Goal: Task Accomplishment & Management: Use online tool/utility

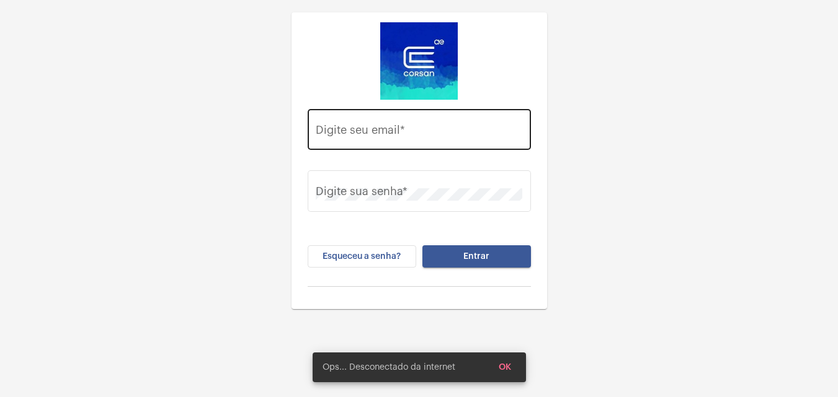
click at [432, 115] on div "Digite seu email *" at bounding box center [419, 128] width 206 height 44
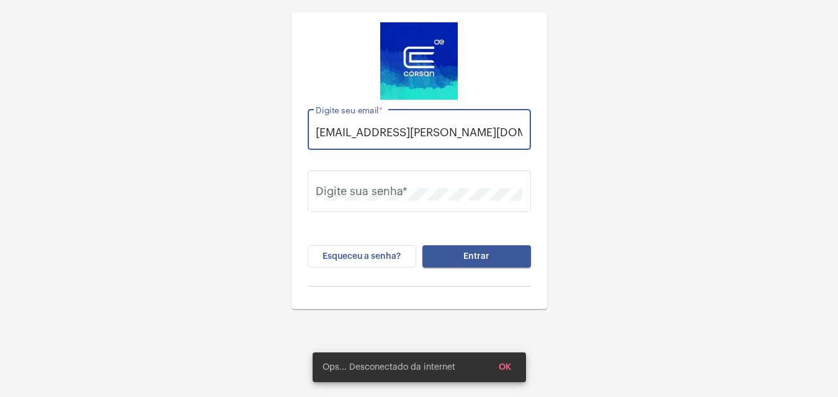
scroll to position [0, 4]
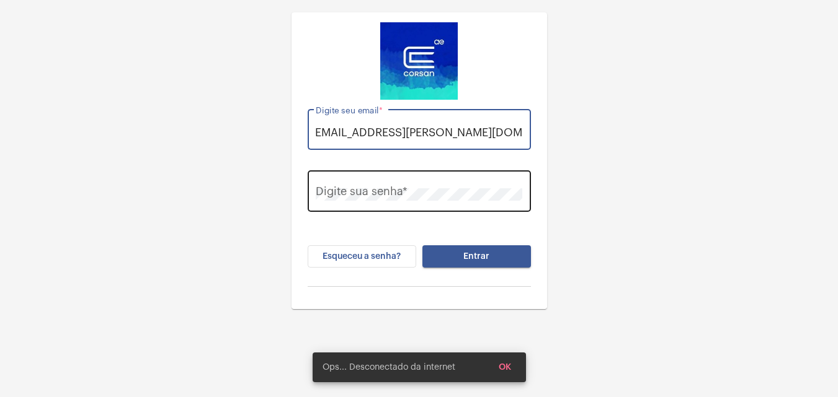
type input "thauany.nunes@operacaocorsan.com.br"
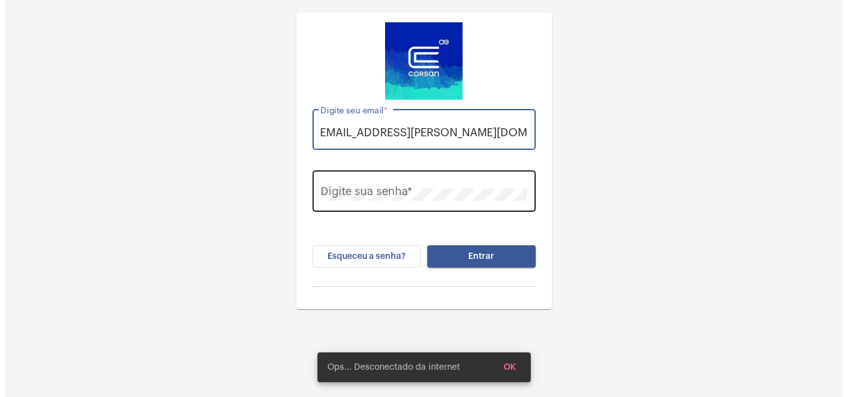
scroll to position [0, 0]
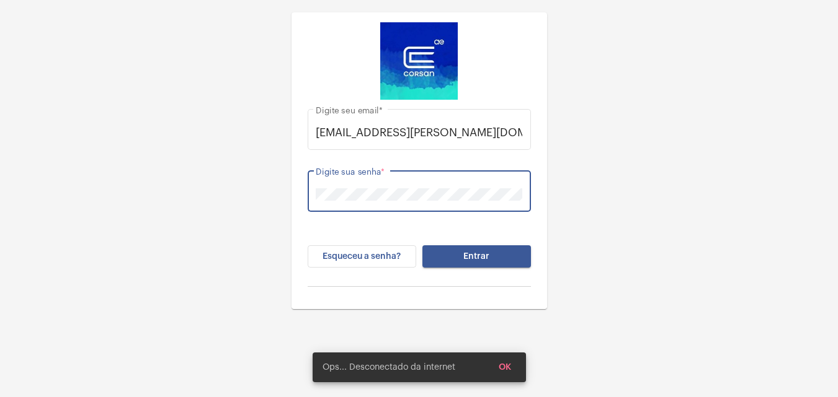
click at [422, 246] on button "Entrar" at bounding box center [476, 257] width 109 height 22
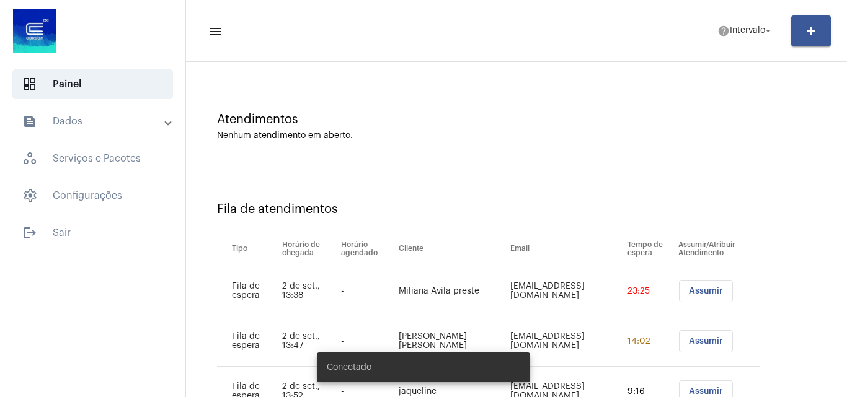
scroll to position [117, 0]
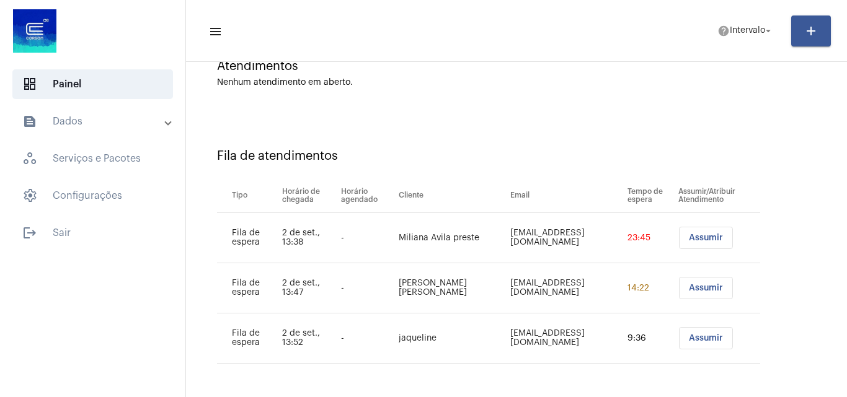
click at [689, 242] on span "Assumir" at bounding box center [706, 238] width 34 height 9
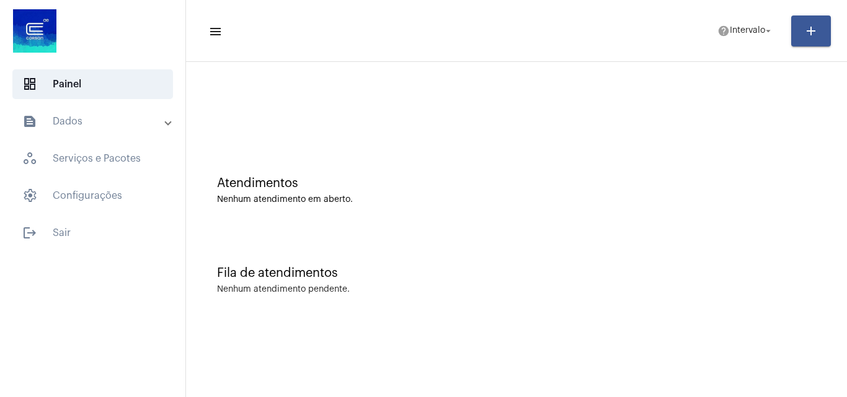
scroll to position [0, 0]
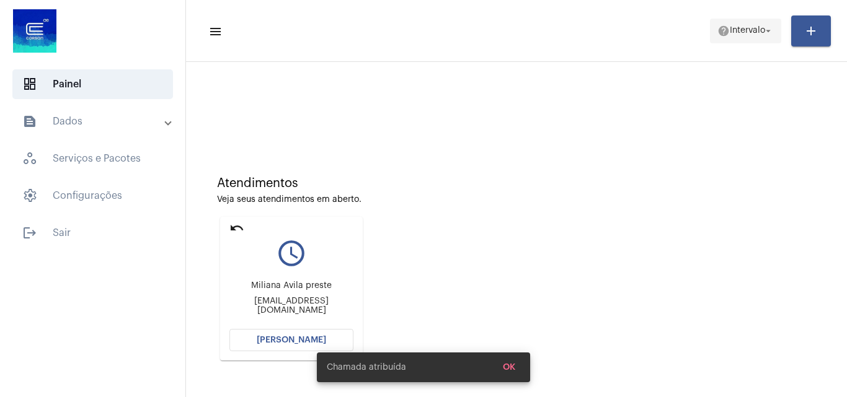
click at [734, 32] on span "Intervalo" at bounding box center [747, 31] width 35 height 9
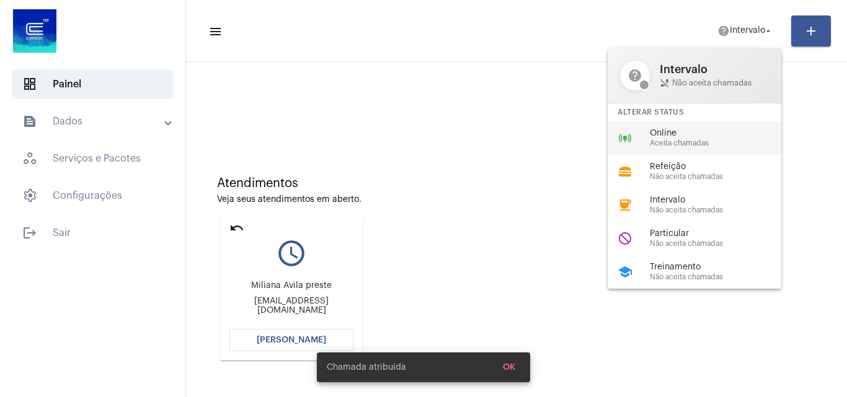
click at [688, 135] on span "Online" at bounding box center [720, 133] width 141 height 9
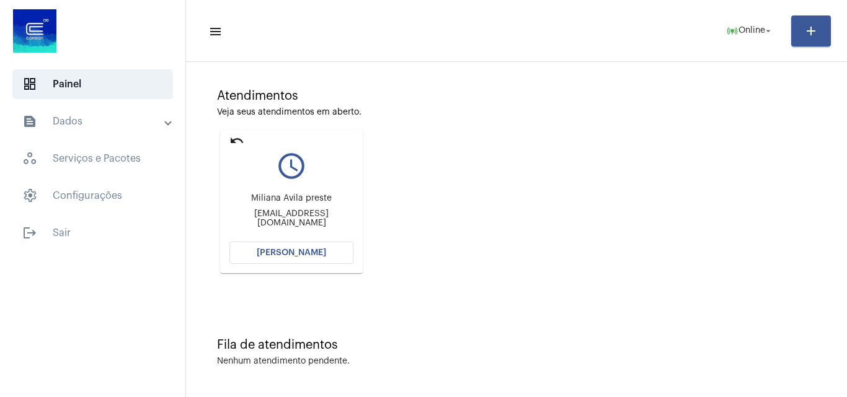
scroll to position [87, 0]
click at [292, 247] on button "[PERSON_NAME]" at bounding box center [291, 253] width 124 height 22
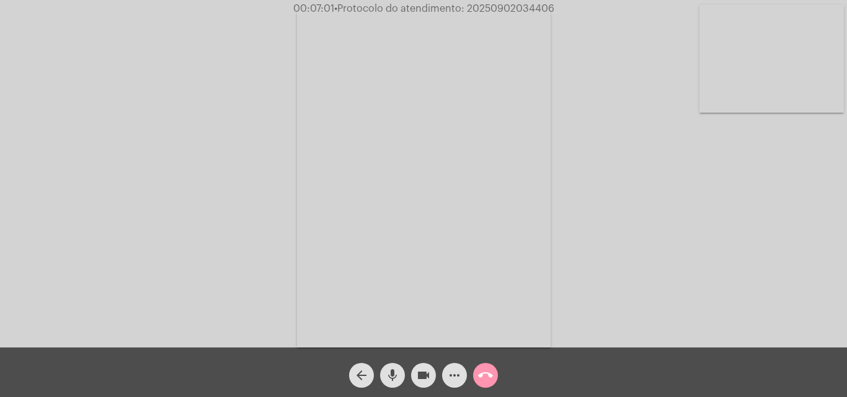
click at [459, 376] on mat-icon "more_horiz" at bounding box center [454, 375] width 15 height 15
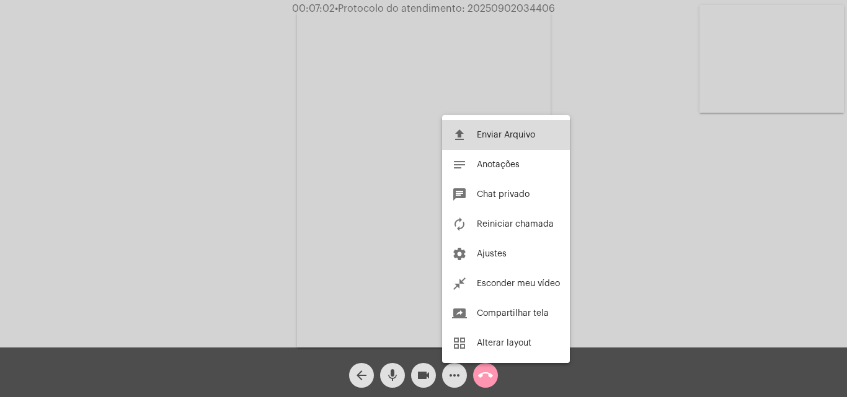
click at [486, 140] on button "file_upload Enviar Arquivo" at bounding box center [506, 135] width 128 height 30
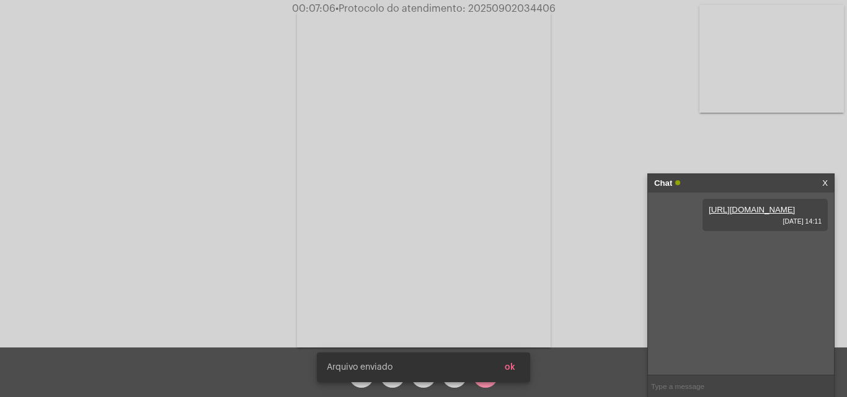
click at [512, 365] on span "ok" at bounding box center [510, 367] width 11 height 9
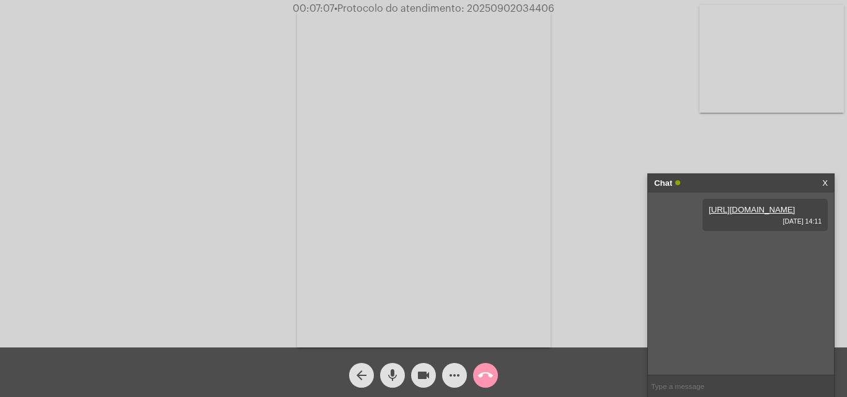
click at [448, 376] on mat-icon "more_horiz" at bounding box center [454, 375] width 15 height 15
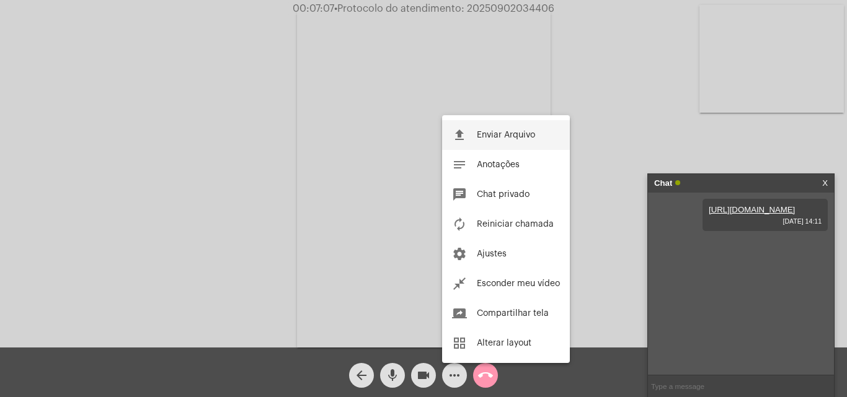
click at [518, 134] on span "Enviar Arquivo" at bounding box center [506, 135] width 58 height 9
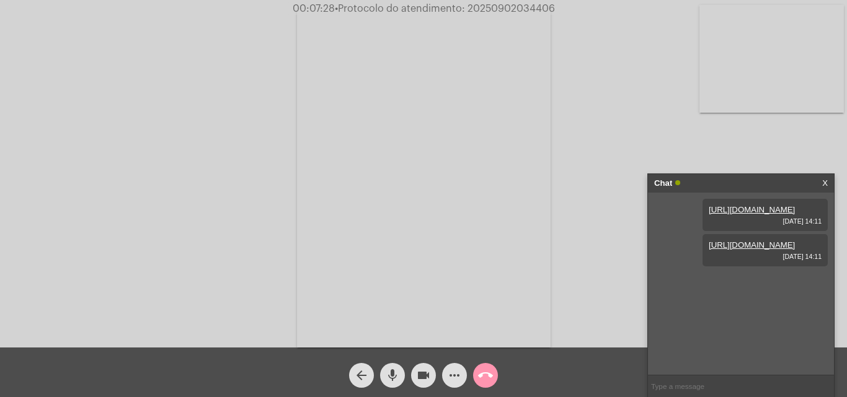
click at [534, 10] on span "• Protocolo do atendimento: 20250902034406" at bounding box center [445, 9] width 220 height 10
copy span "20250902034406"
click at [531, 8] on span "• Protocolo do atendimento: 20250902034406" at bounding box center [446, 9] width 220 height 10
click at [531, 8] on span "• Protocolo do atendimento: 20250902034406" at bounding box center [445, 9] width 220 height 10
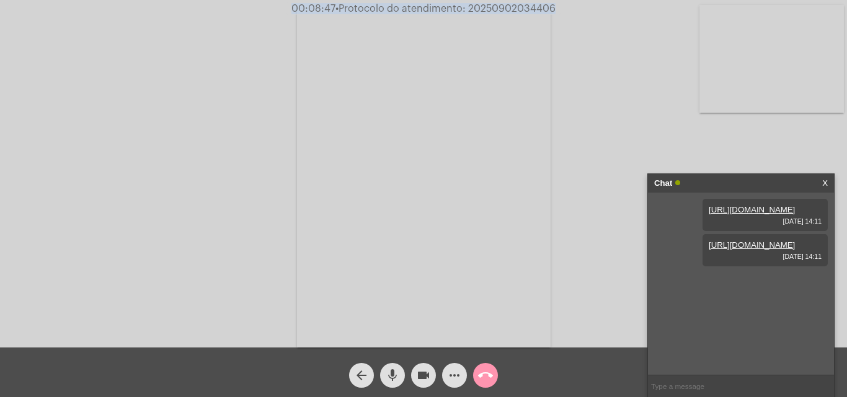
click at [531, 8] on span "• Protocolo do atendimento: 20250902034406" at bounding box center [445, 9] width 220 height 10
click at [486, 380] on mat-icon "call_end" at bounding box center [485, 375] width 15 height 15
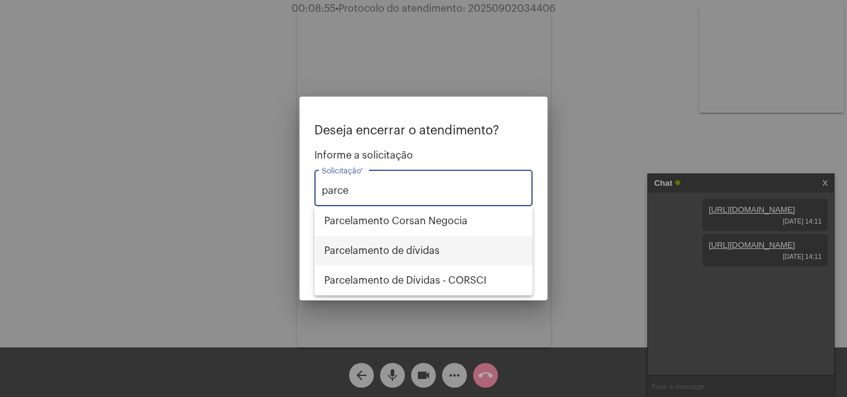
click at [430, 259] on span "Parcelamento de dívidas" at bounding box center [423, 251] width 198 height 30
type input "Parcelamento de dívidas"
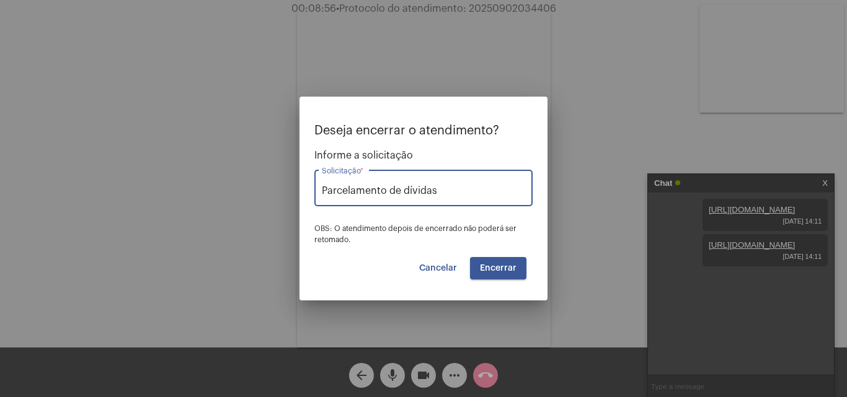
click at [502, 260] on button "Encerrar" at bounding box center [498, 268] width 56 height 22
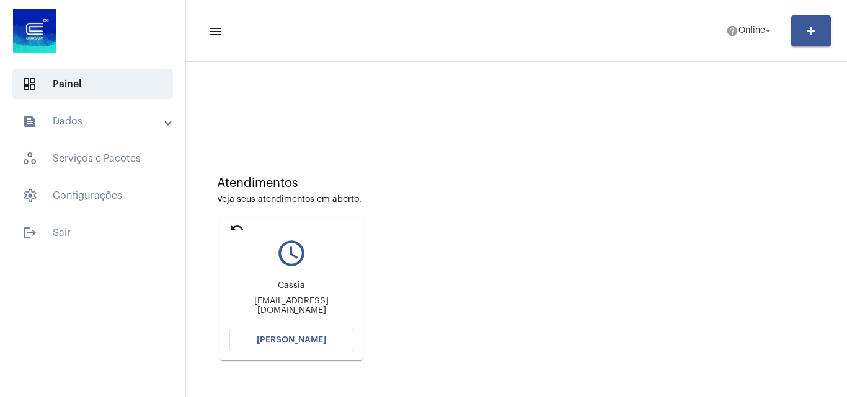
click at [294, 343] on span "[PERSON_NAME]" at bounding box center [291, 340] width 69 height 9
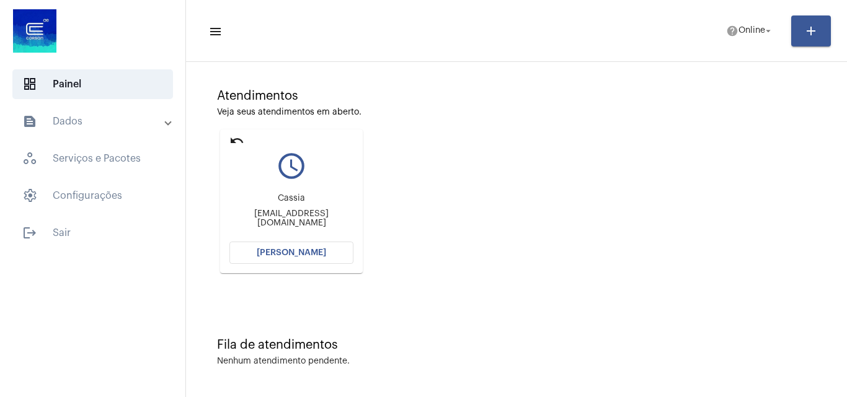
scroll to position [87, 0]
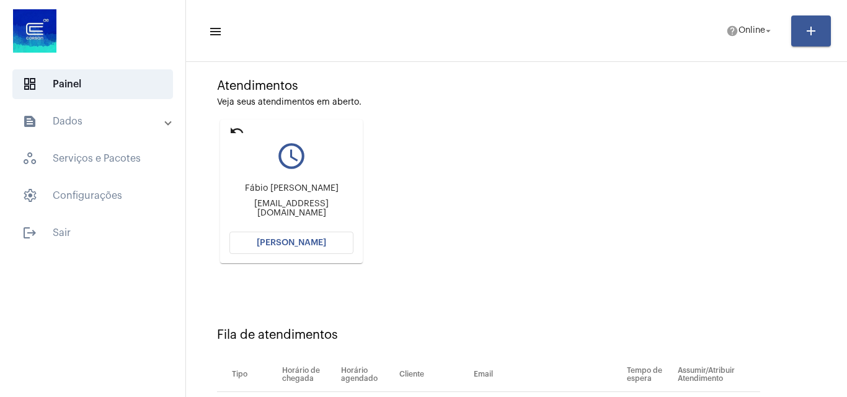
scroll to position [176, 0]
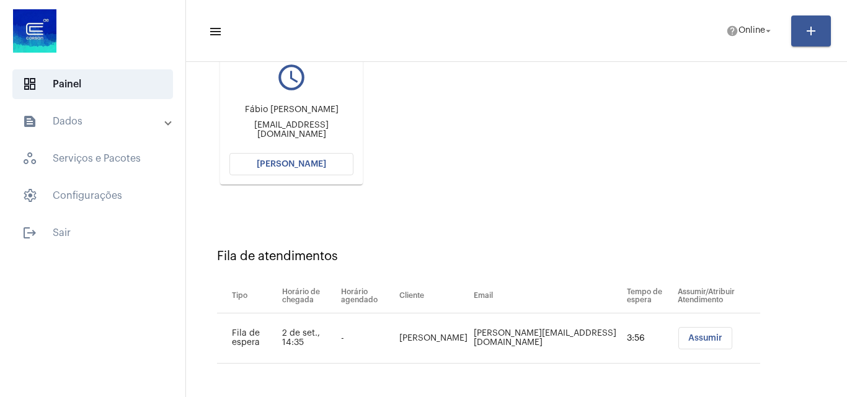
click at [313, 169] on button "[PERSON_NAME]" at bounding box center [291, 164] width 124 height 22
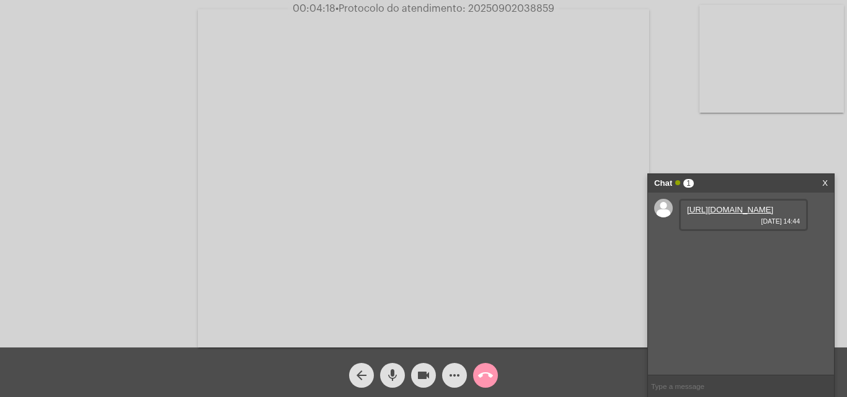
click at [718, 213] on link "https://neft-transfer-bucket.s3.amazonaws.com/temp-75187b1a-705f-33ce-22ae-6e8b…" at bounding box center [730, 209] width 86 height 9
click at [516, 8] on span "• Protocolo do atendimento: 20250902038859" at bounding box center [444, 9] width 219 height 10
copy span "20250902038859"
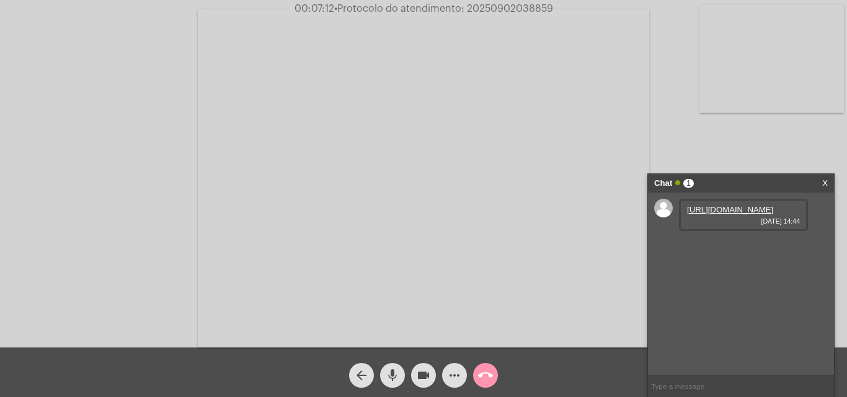
click at [528, 186] on video at bounding box center [423, 178] width 451 height 339
click at [480, 376] on mat-icon "call_end" at bounding box center [485, 375] width 15 height 15
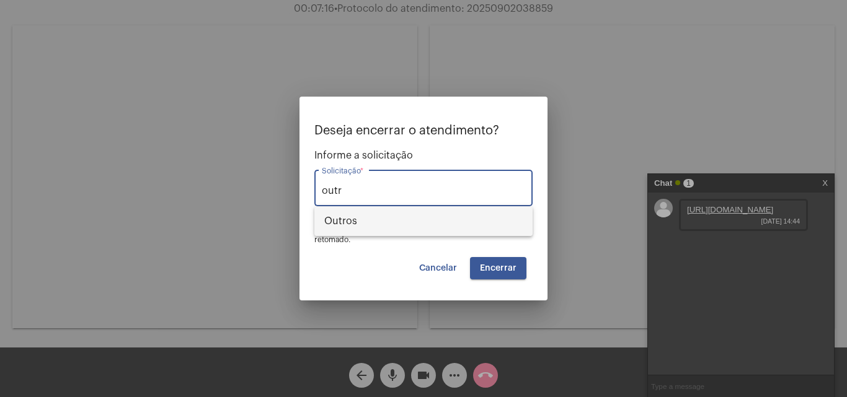
click at [375, 224] on span "Outros" at bounding box center [423, 221] width 198 height 30
type input "Outros"
click at [514, 265] on span "Encerrar" at bounding box center [498, 268] width 37 height 9
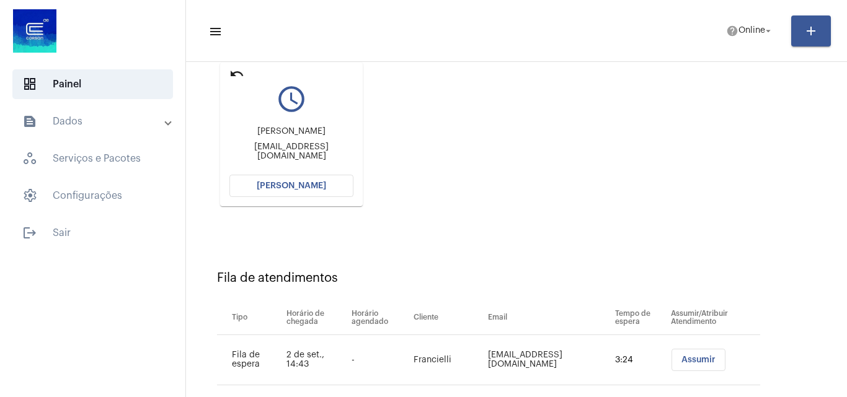
scroll to position [40, 0]
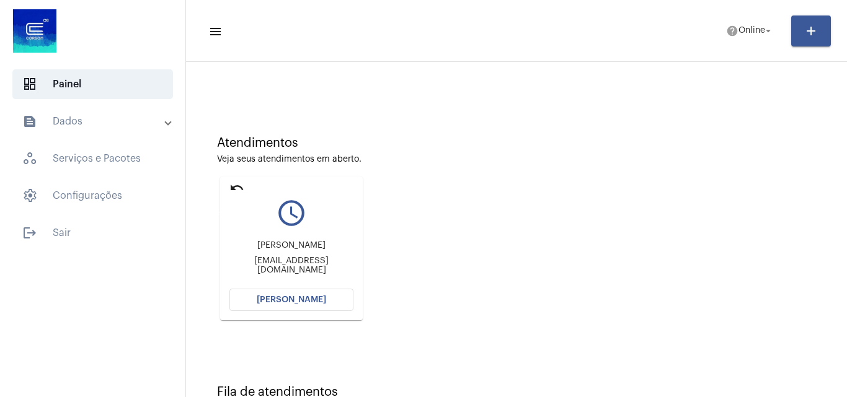
click at [234, 184] on mat-icon "undo" at bounding box center [236, 187] width 15 height 15
click at [743, 25] on span "help Online arrow_drop_down" at bounding box center [750, 30] width 48 height 22
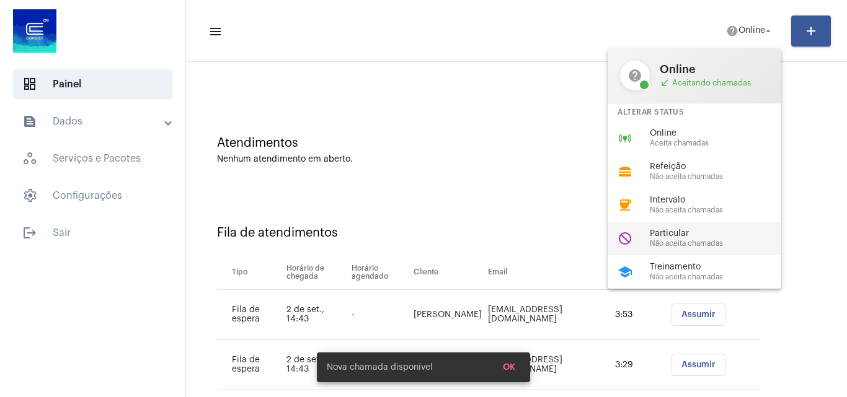
click at [741, 236] on span "Particular" at bounding box center [720, 233] width 141 height 9
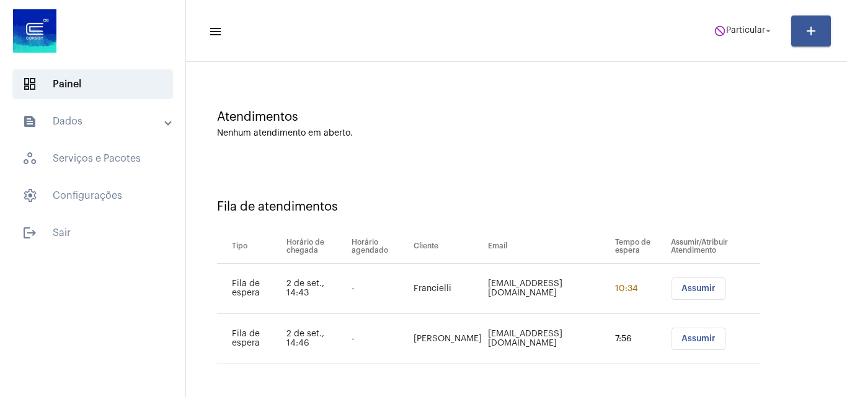
scroll to position [67, 0]
click at [689, 290] on span "Assumir" at bounding box center [698, 288] width 34 height 9
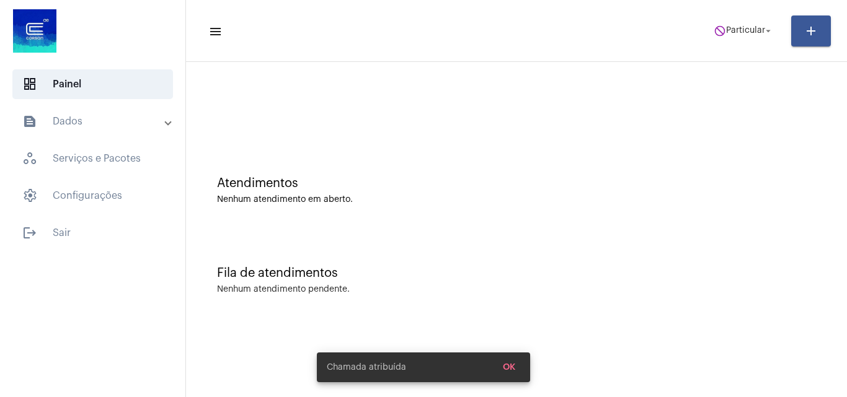
scroll to position [0, 0]
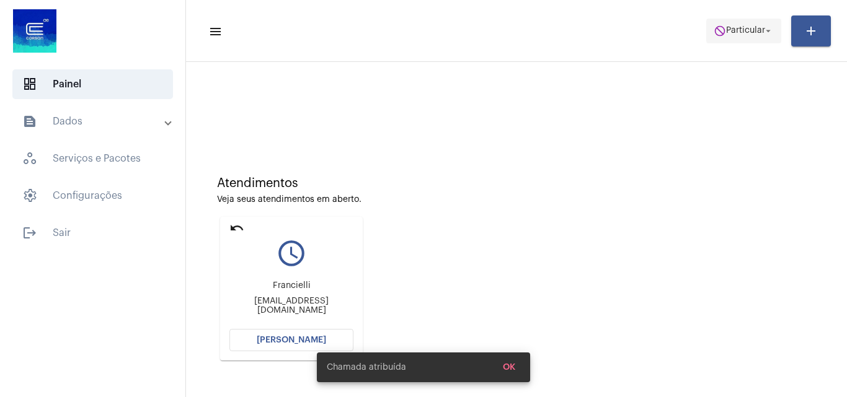
click at [741, 38] on span "do_not_disturb Particular arrow_drop_down" at bounding box center [744, 30] width 60 height 22
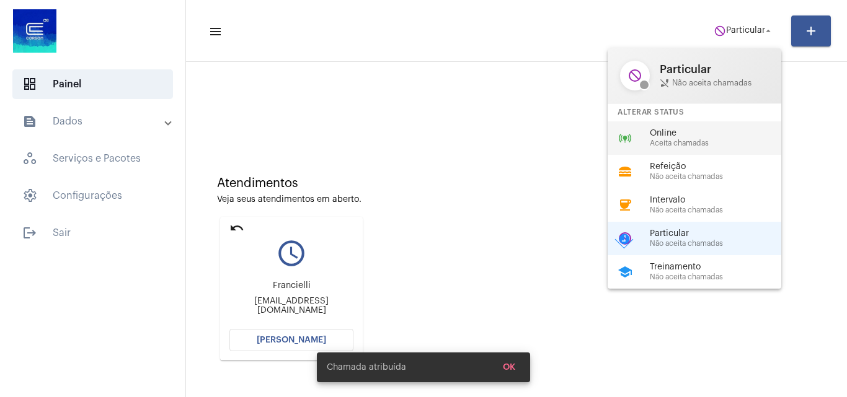
click at [684, 136] on span "Online" at bounding box center [720, 133] width 141 height 9
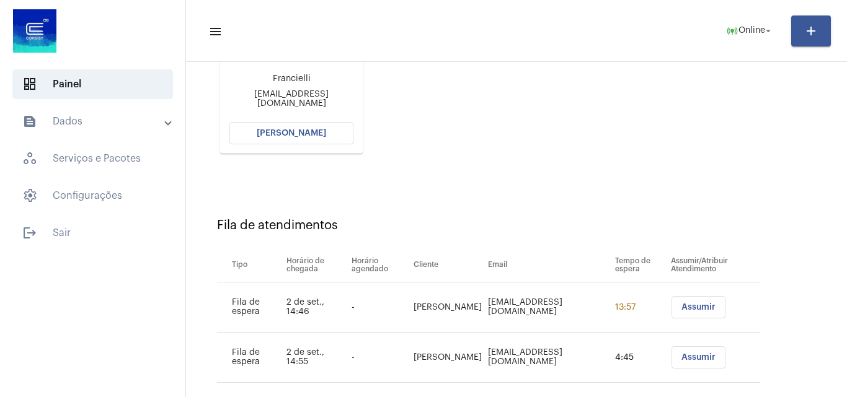
scroll to position [226, 0]
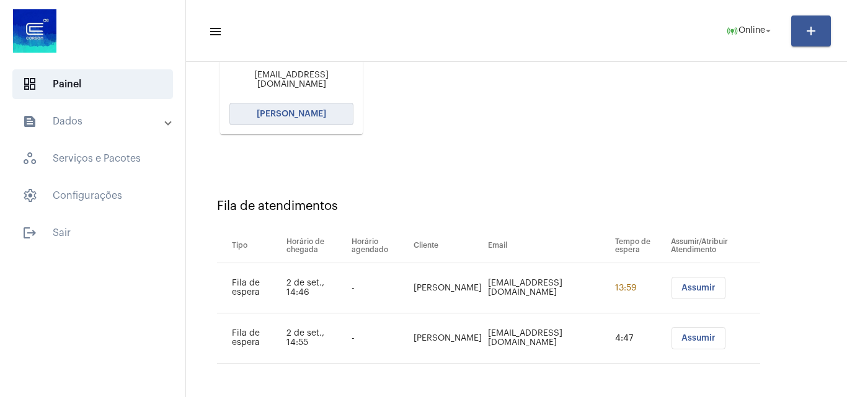
click at [311, 110] on span "[PERSON_NAME]" at bounding box center [291, 114] width 69 height 9
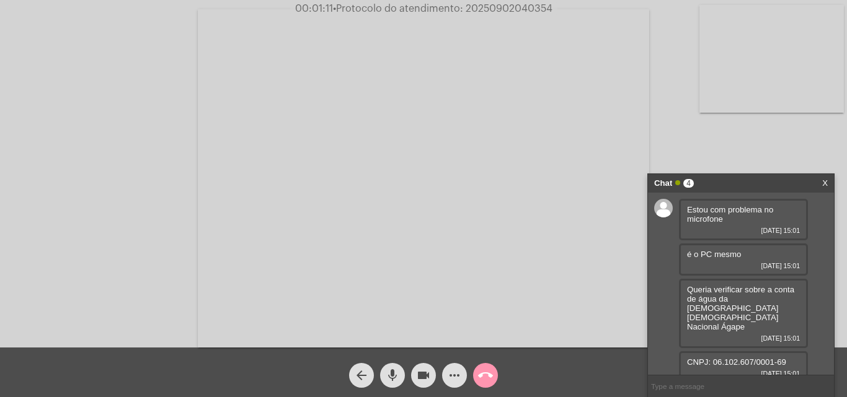
click at [719, 379] on input "text" at bounding box center [741, 387] width 186 height 22
type input "e senhora não consiguiria retornar pelo celular?? ou outro dispositivo que cons…"
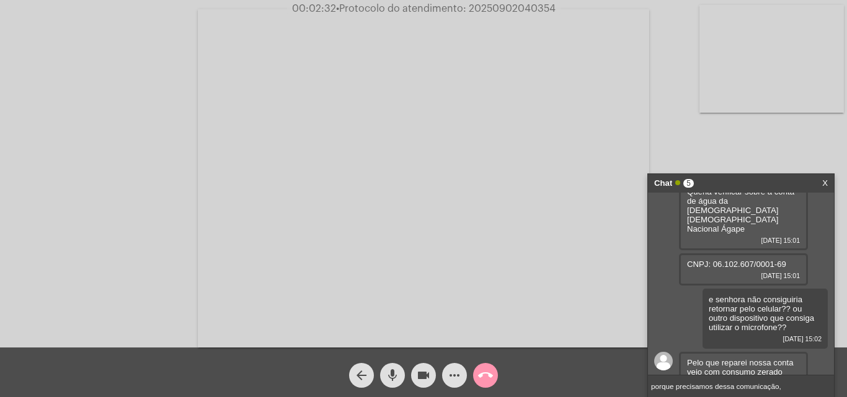
scroll to position [152, 0]
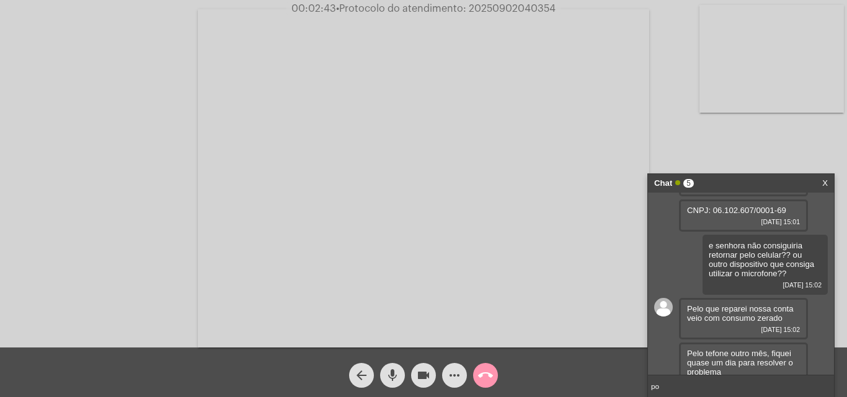
type input "p"
type input "e"
type input "E"
type input "È que como o atendimento é gravado, precisamos utilizar esse meio de comunicação"
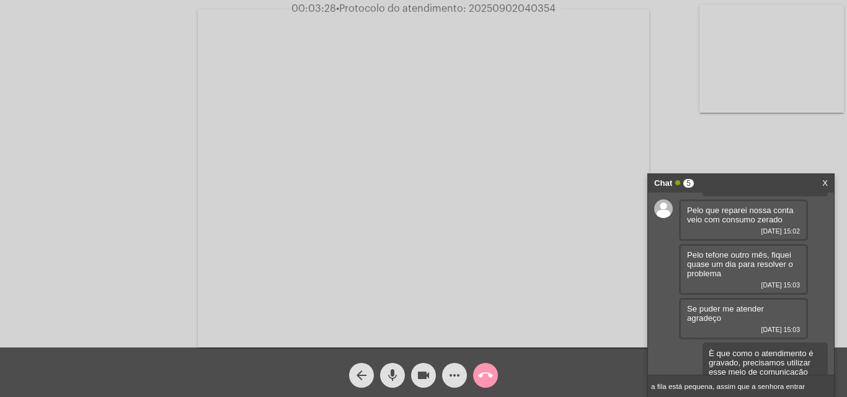
type input "a fila está pequena, assim que a senhora entrar"
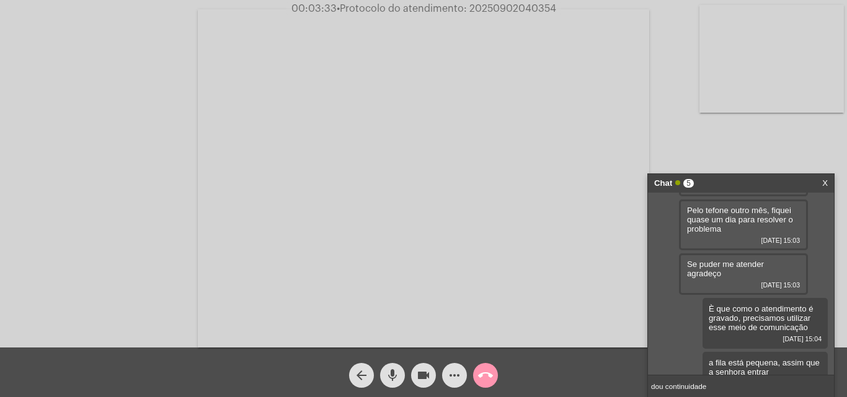
type input "dou continuidade"
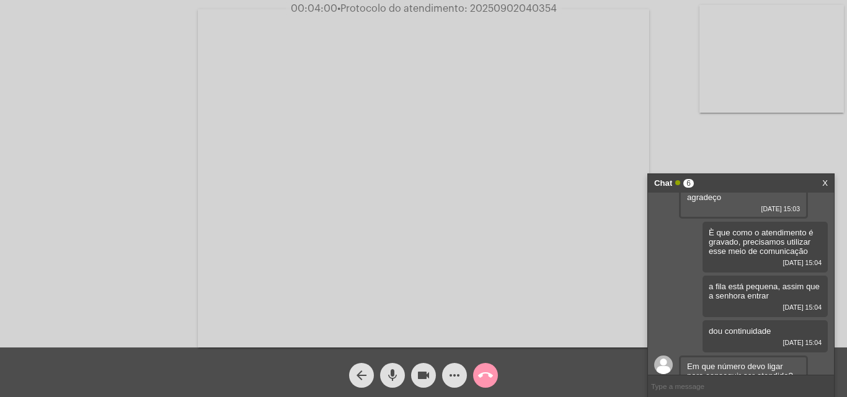
scroll to position [375, 0]
click at [711, 386] on input "text" at bounding box center [741, 387] width 186 height 22
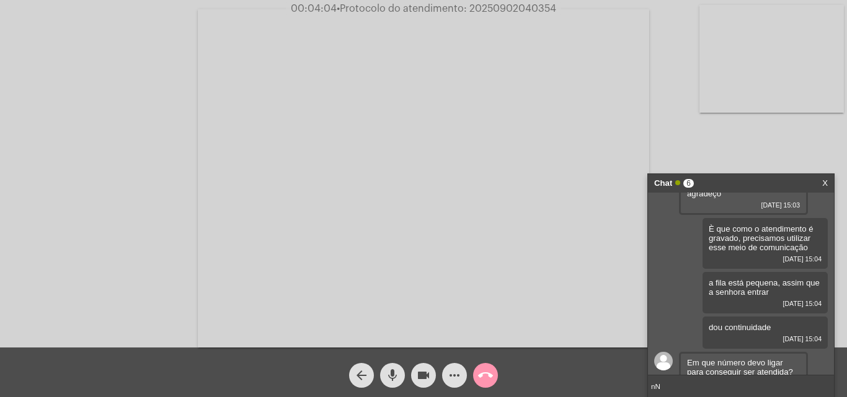
type input "n"
type input "Não, seria entrar na videochmada pelo celular"
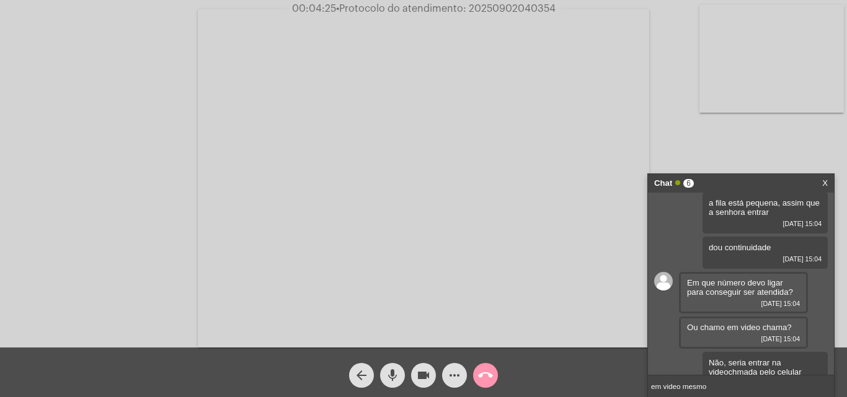
type input "em video mesmo"
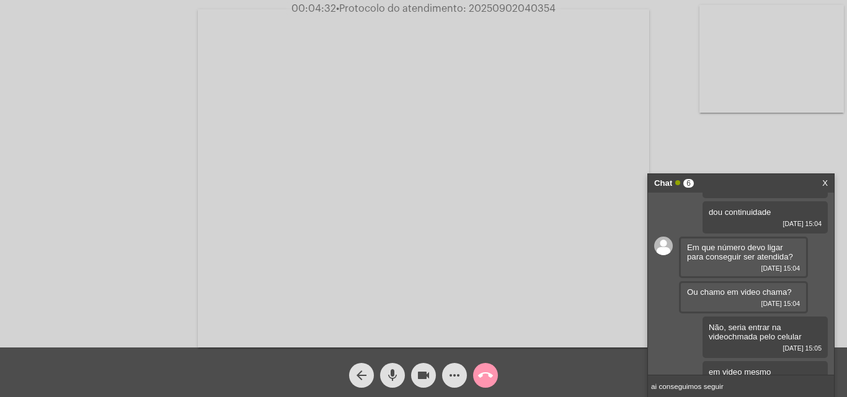
type input "ai conseguimos seguir"
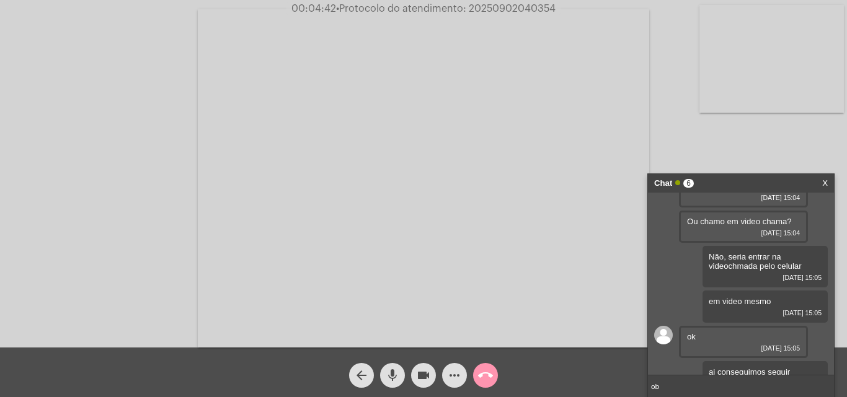
type input "o"
type input "obrigada pela compreensão"
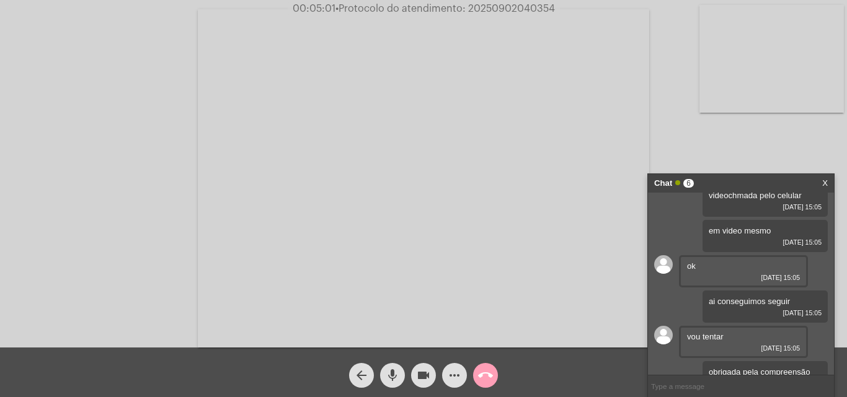
click at [483, 379] on mat-icon "call_end" at bounding box center [485, 375] width 15 height 15
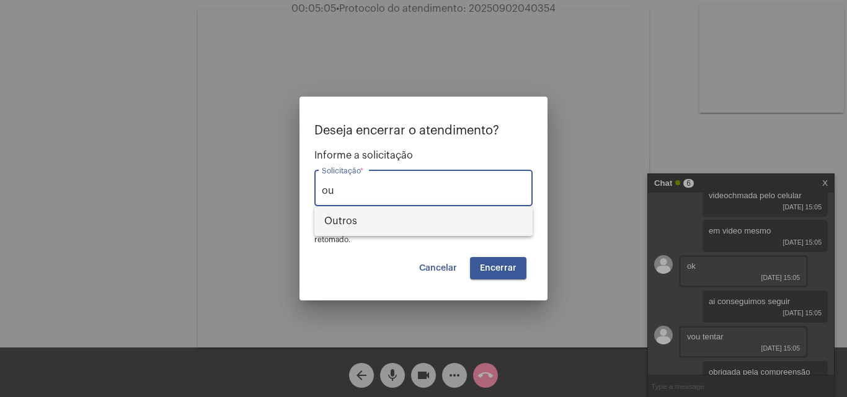
type input "o"
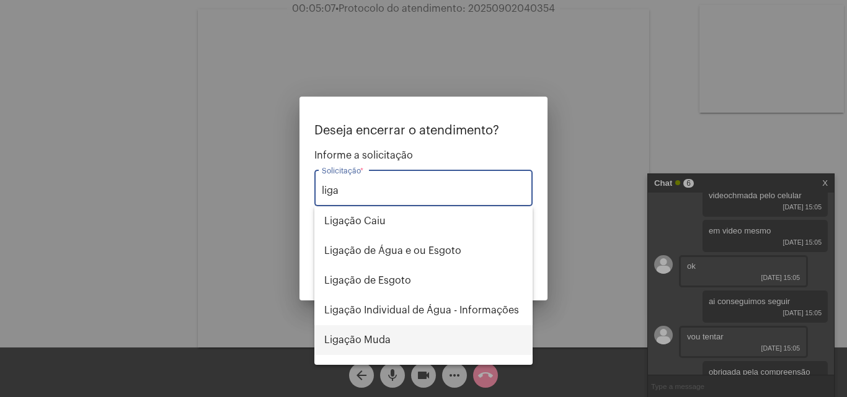
click at [376, 333] on span "Ligação Muda" at bounding box center [423, 341] width 198 height 30
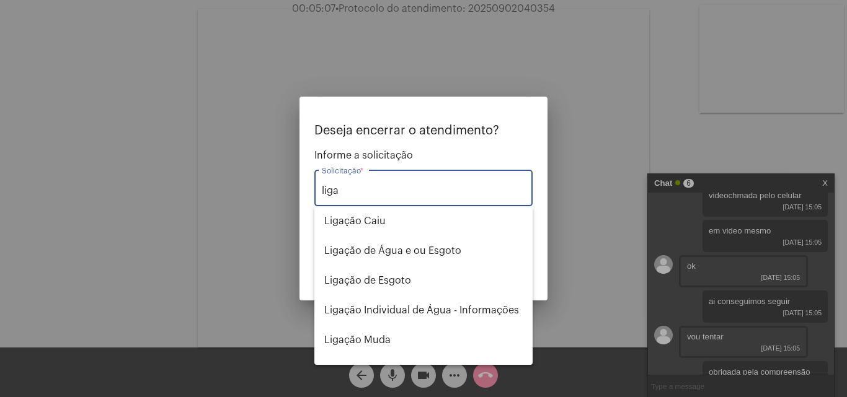
type input "Ligação Muda"
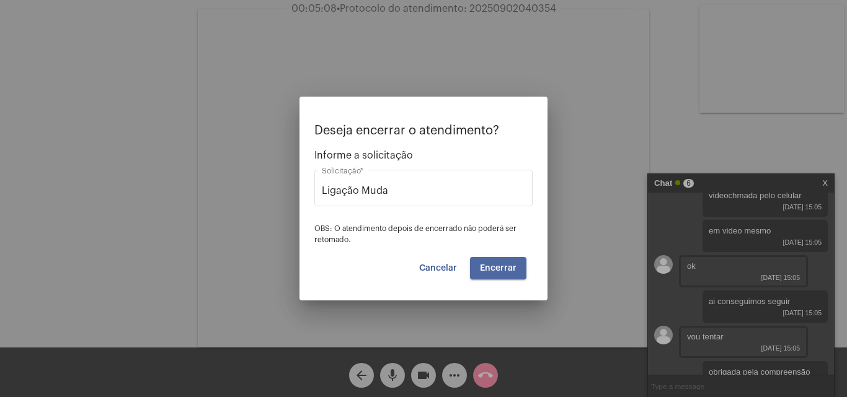
click at [495, 272] on span "Encerrar" at bounding box center [498, 268] width 37 height 9
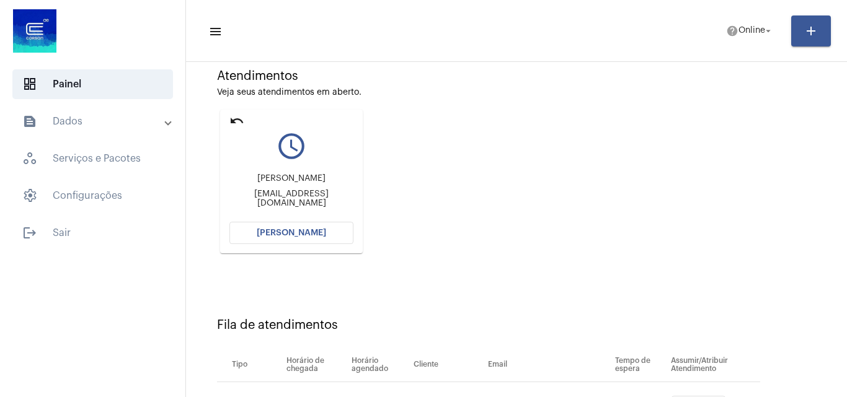
scroll to position [176, 0]
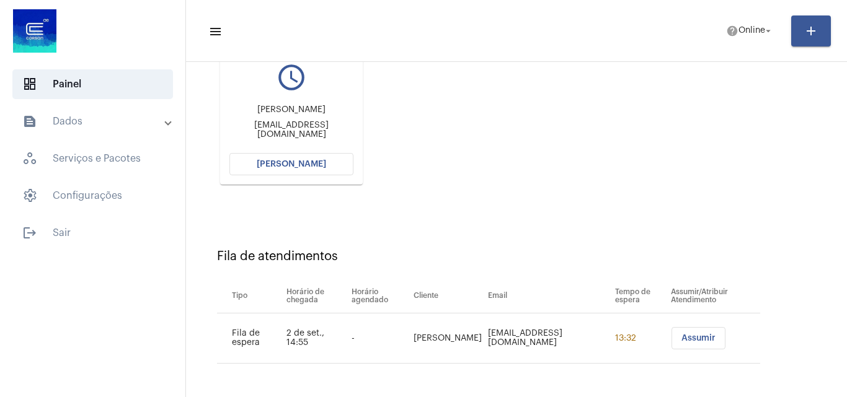
click at [319, 162] on span "[PERSON_NAME]" at bounding box center [291, 164] width 69 height 9
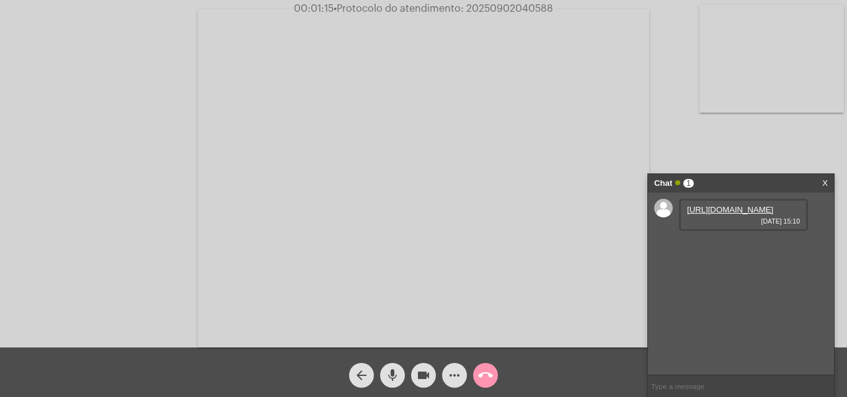
click at [735, 215] on link "https://neft-transfer-bucket.s3.amazonaws.com/temp-9565e7fe-d6c2-f3f7-06c7-875f…" at bounding box center [730, 209] width 86 height 9
click at [710, 250] on link "https://neft-transfer-bucket.s3.amazonaws.com/temp-aa5d2952-1725-1d4d-f254-cab2…" at bounding box center [730, 245] width 86 height 9
click at [727, 285] on link "https://neft-transfer-bucket.s3.amazonaws.com/temp-c15beb42-7544-2db2-e19e-32a7…" at bounding box center [730, 280] width 86 height 9
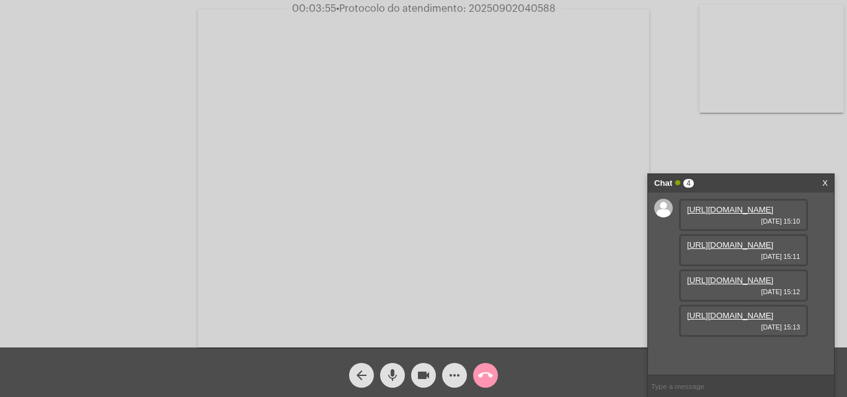
scroll to position [74, 0]
click at [724, 321] on link "https://neft-transfer-bucket.s3.amazonaws.com/temp-de7dd189-1c7f-9644-2c7e-7cf4…" at bounding box center [730, 315] width 86 height 9
click at [748, 69] on video at bounding box center [771, 59] width 144 height 108
click at [293, 152] on div "Acessando Câmera e Microfone..." at bounding box center [423, 176] width 845 height 348
drag, startPoint x: 179, startPoint y: 183, endPoint x: 633, endPoint y: 141, distance: 455.8
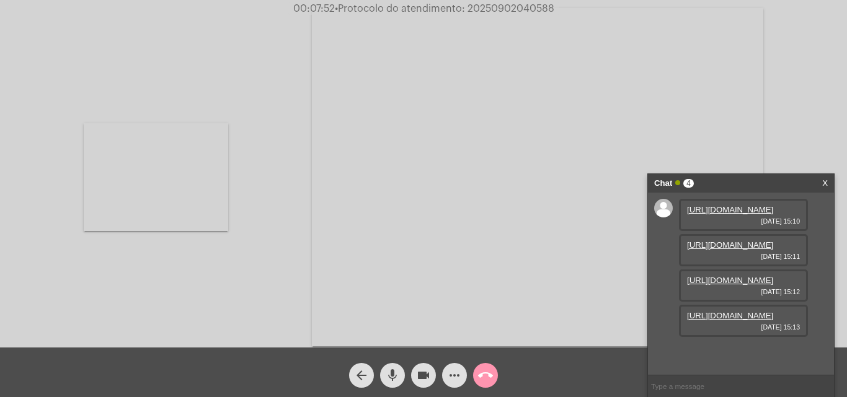
click at [179, 181] on video at bounding box center [156, 177] width 144 height 108
click at [773, 71] on video at bounding box center [771, 59] width 144 height 108
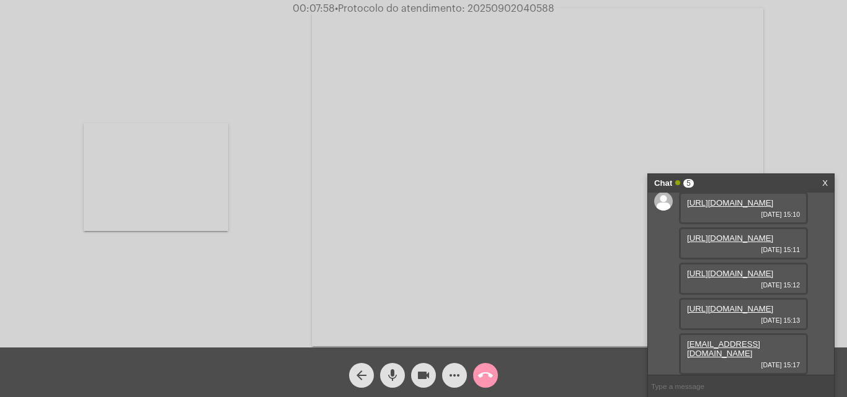
scroll to position [109, 0]
drag, startPoint x: 786, startPoint y: 356, endPoint x: 681, endPoint y: 357, distance: 104.2
click at [681, 357] on div "transicao@adacon.com.br 02/09/2025 15:17" at bounding box center [743, 355] width 129 height 42
drag, startPoint x: 702, startPoint y: 360, endPoint x: 695, endPoint y: 353, distance: 9.2
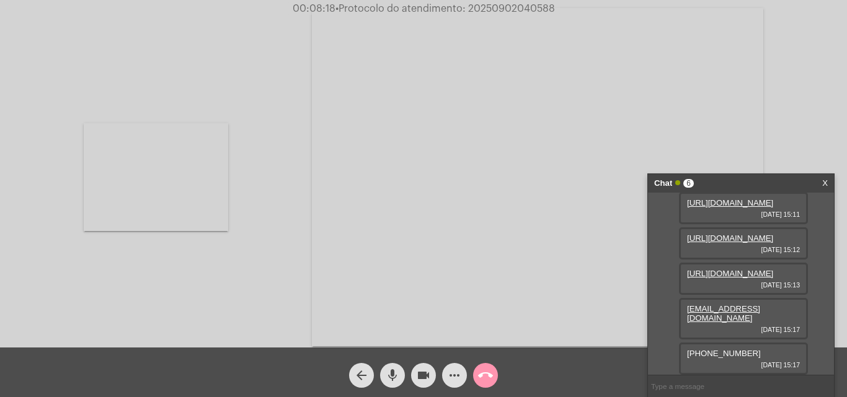
click at [698, 355] on div "+55 51 9996-1517 02/09/2025 15:17" at bounding box center [743, 359] width 129 height 32
drag, startPoint x: 704, startPoint y: 353, endPoint x: 724, endPoint y: 351, distance: 19.9
click at [724, 351] on span "+55 51 9996-1517" at bounding box center [724, 353] width 74 height 9
drag, startPoint x: 761, startPoint y: 353, endPoint x: 703, endPoint y: 355, distance: 57.7
click at [703, 355] on div "+55 51 9996-1517 02/09/2025 15:17" at bounding box center [743, 359] width 129 height 32
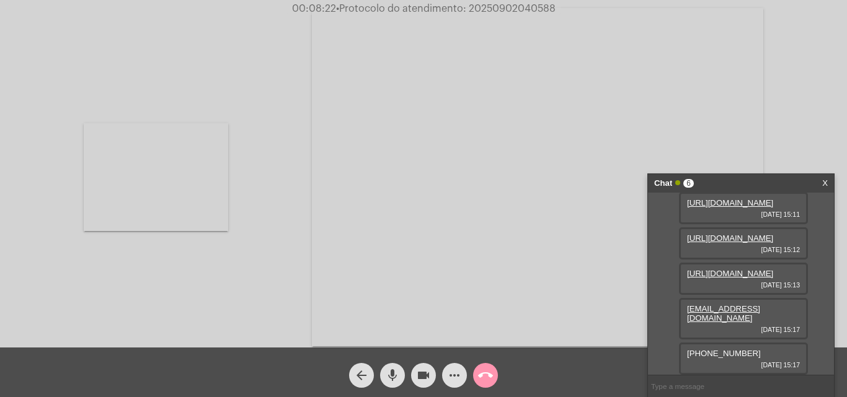
copy span "51 9996-1517"
click at [771, 360] on div "+55 51 9996-1517 02/09/2025 15:17" at bounding box center [743, 359] width 129 height 32
click at [450, 377] on mat-icon "more_horiz" at bounding box center [454, 375] width 15 height 15
click at [180, 205] on video at bounding box center [156, 177] width 144 height 108
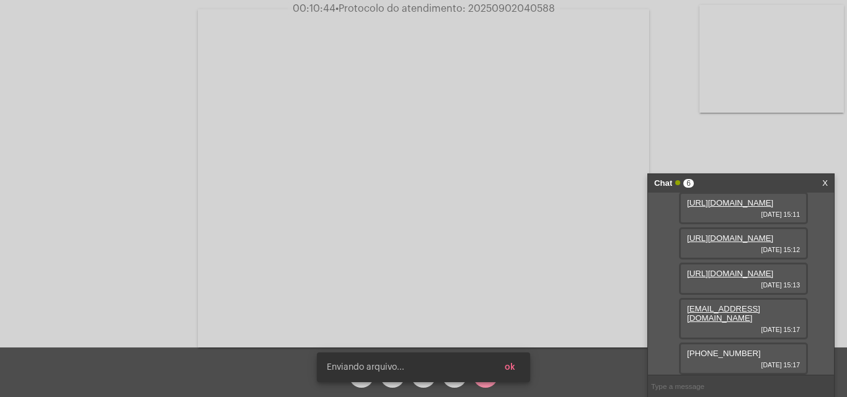
click at [508, 363] on button "ok" at bounding box center [510, 368] width 30 height 22
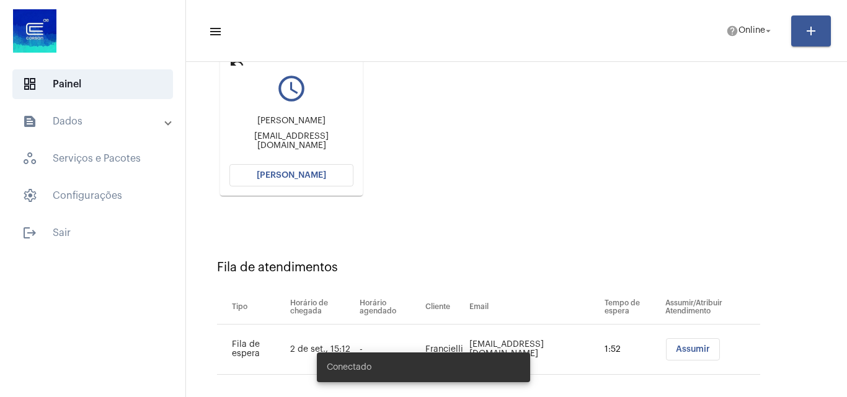
scroll to position [176, 0]
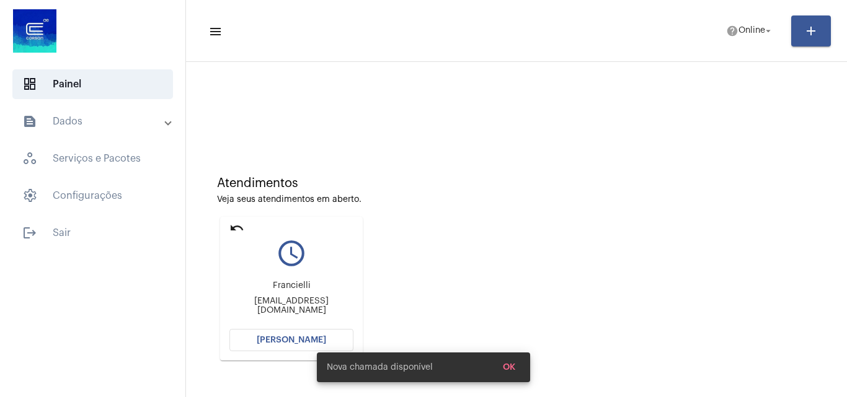
click at [267, 327] on mat-card "undo query_builder Francielli atendimento@bnaserra.com.br Abrir Chamada" at bounding box center [291, 289] width 143 height 144
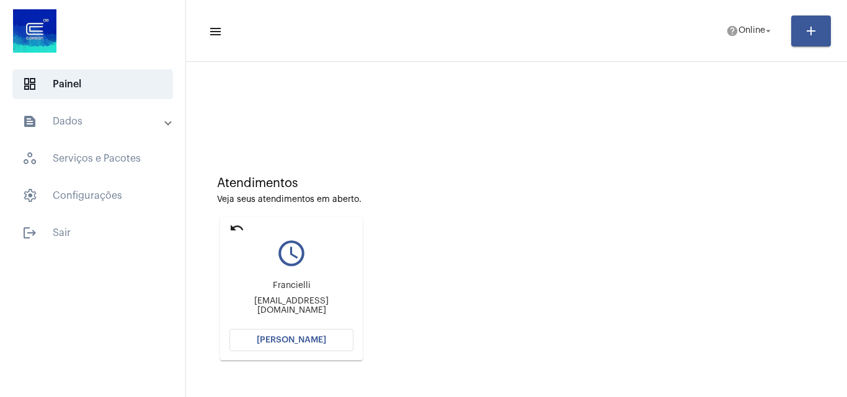
click at [323, 332] on button "[PERSON_NAME]" at bounding box center [291, 340] width 124 height 22
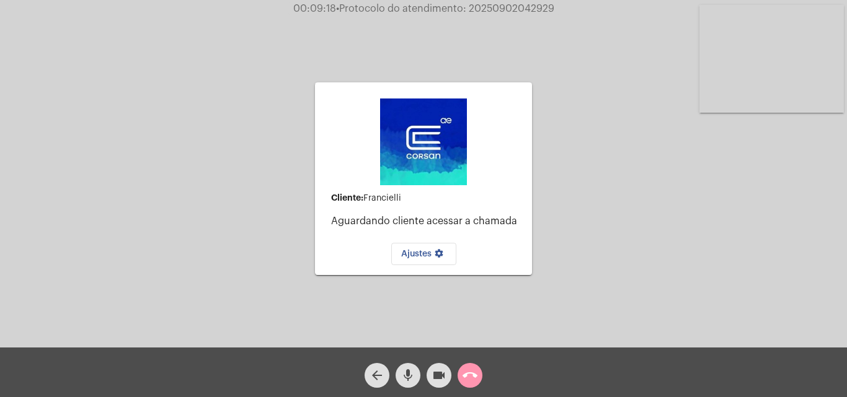
click at [549, 81] on div "Cliente: Francielli Aguardando cliente acessar a chamada Ajustes settings Acess…" at bounding box center [423, 177] width 845 height 348
click at [802, 61] on video at bounding box center [771, 59] width 144 height 108
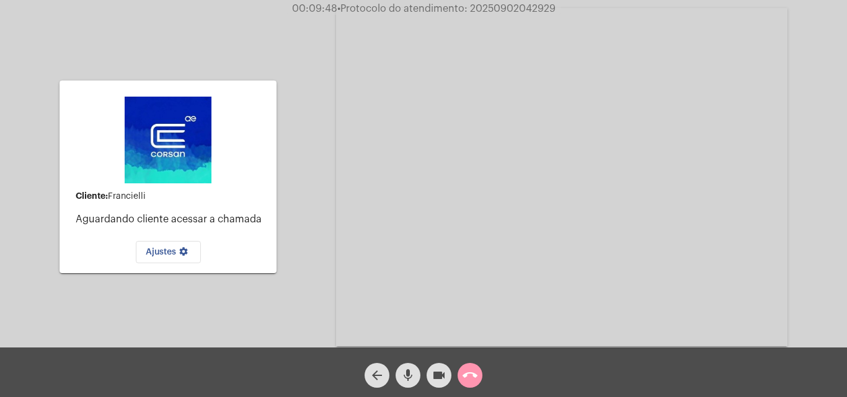
click at [210, 143] on img at bounding box center [168, 140] width 87 height 87
click at [474, 371] on mat-icon "call_end" at bounding box center [470, 375] width 15 height 15
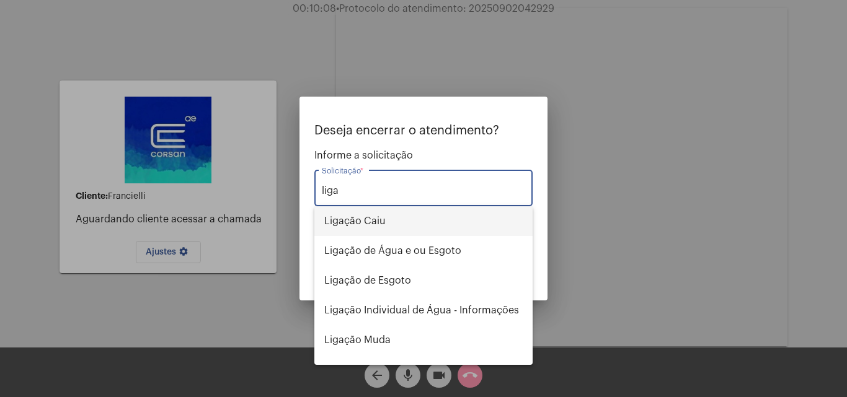
click at [406, 228] on span "Ligação Caiu" at bounding box center [423, 221] width 198 height 30
type input "Ligação Caiu"
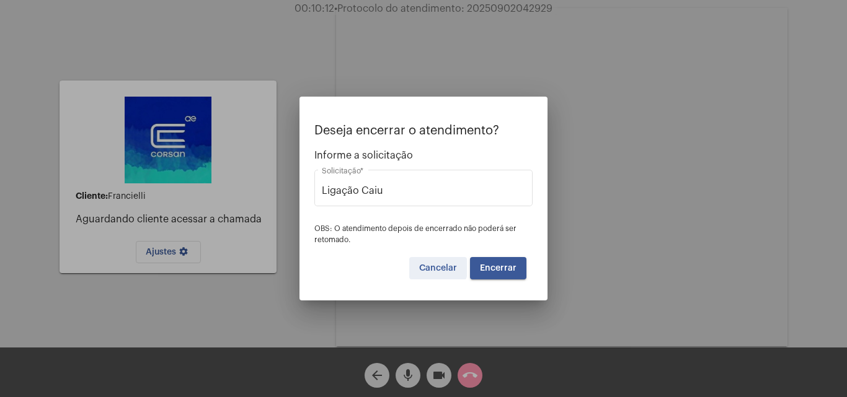
click at [428, 267] on span "Cancelar" at bounding box center [438, 268] width 38 height 9
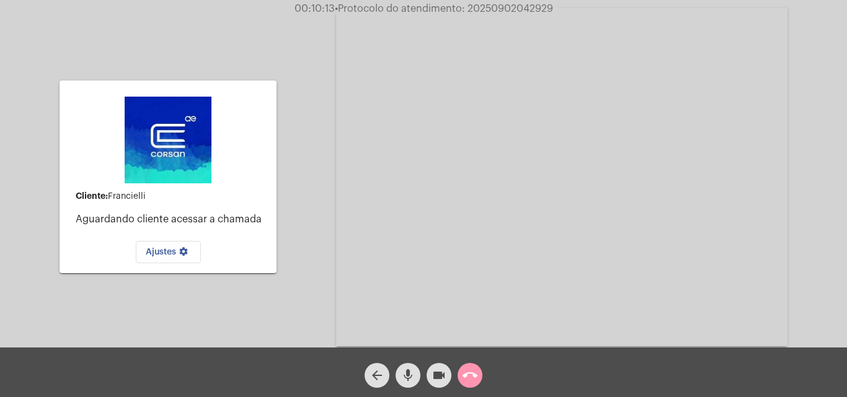
click at [528, 8] on span "• Protocolo do atendimento: 20250902042929" at bounding box center [444, 9] width 218 height 10
copy span "20250902042929"
click at [469, 385] on span "call_end" at bounding box center [470, 375] width 15 height 25
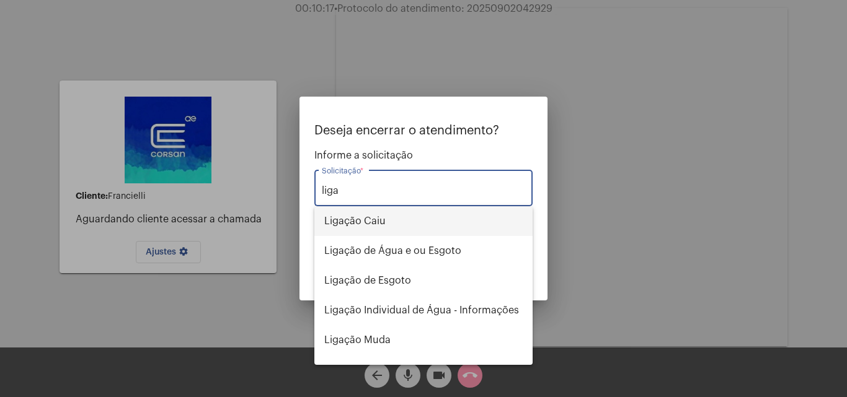
click at [402, 218] on span "Ligação Caiu" at bounding box center [423, 221] width 198 height 30
type input "Ligação Caiu"
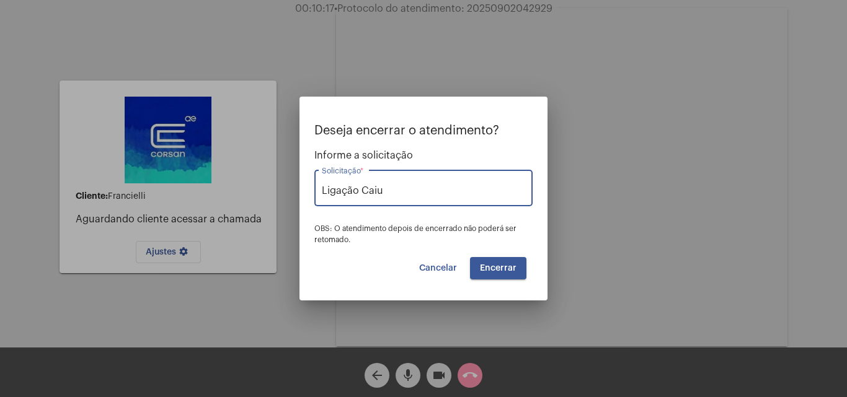
click at [503, 269] on span "Encerrar" at bounding box center [498, 268] width 37 height 9
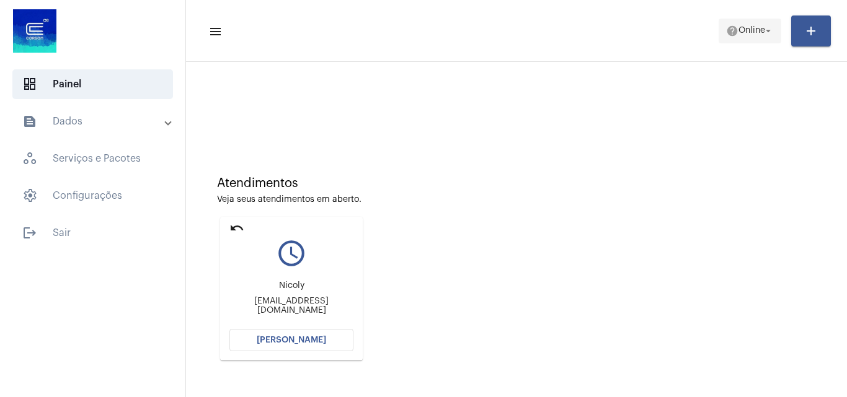
click at [742, 29] on span "Online" at bounding box center [752, 31] width 27 height 9
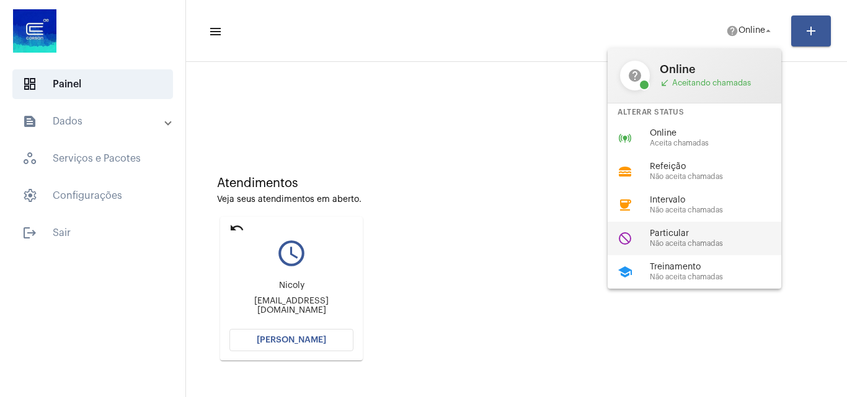
click at [671, 226] on div "do_not_disturb Particular Não aceita chamadas" at bounding box center [704, 238] width 193 height 33
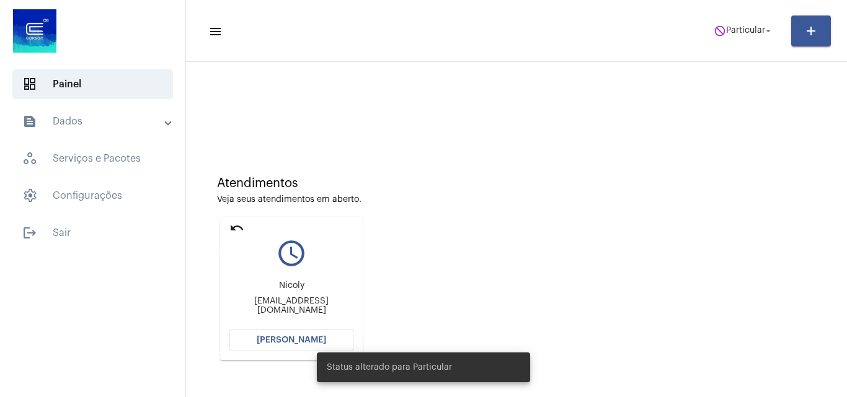
click at [231, 228] on mat-icon "undo" at bounding box center [236, 228] width 15 height 15
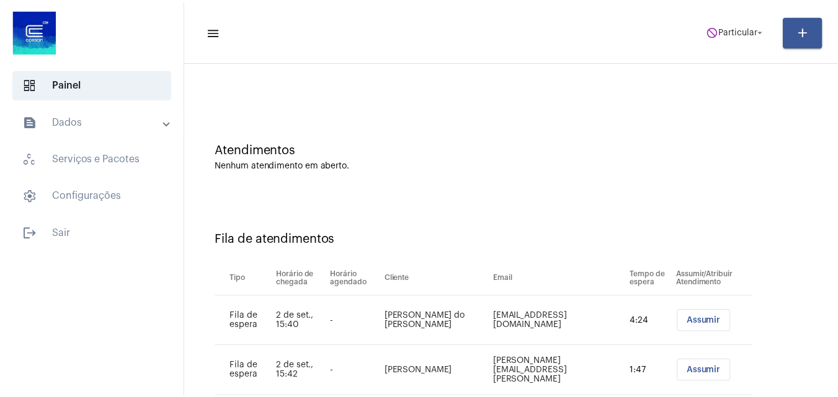
scroll to position [67, 0]
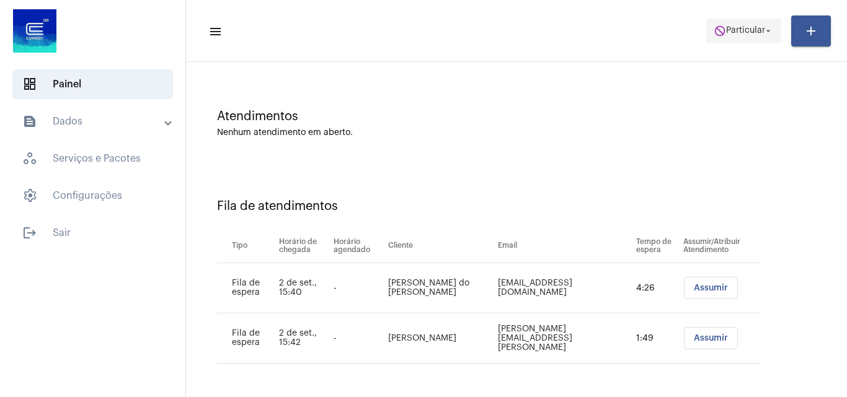
click at [746, 27] on span "Particular" at bounding box center [745, 31] width 39 height 9
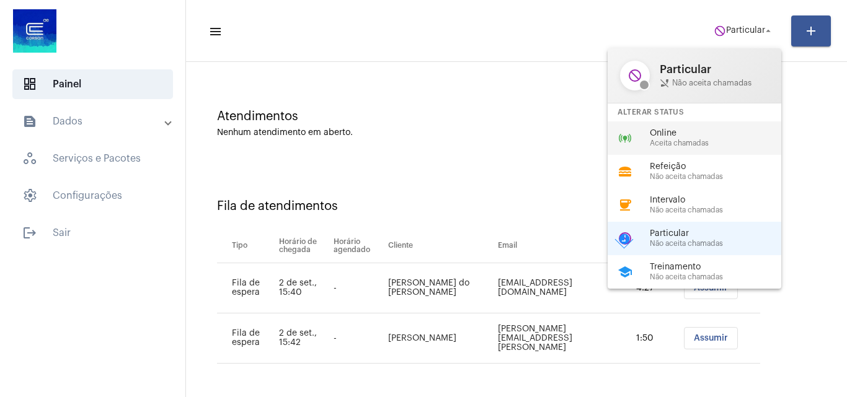
click at [700, 131] on span "Online" at bounding box center [720, 133] width 141 height 9
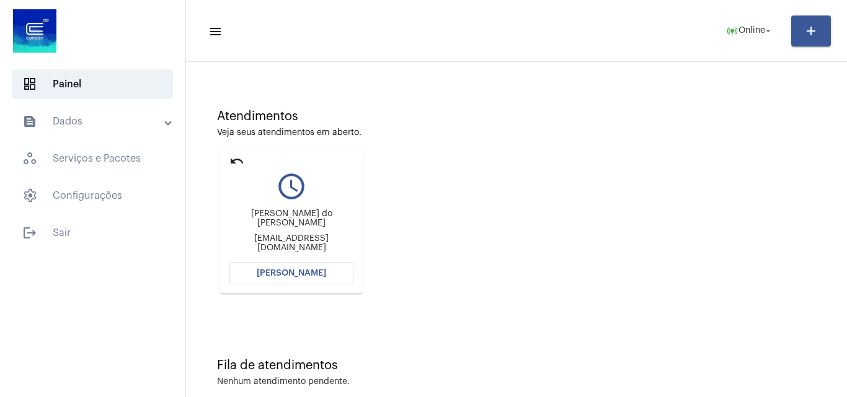
click at [264, 266] on button "[PERSON_NAME]" at bounding box center [291, 273] width 124 height 22
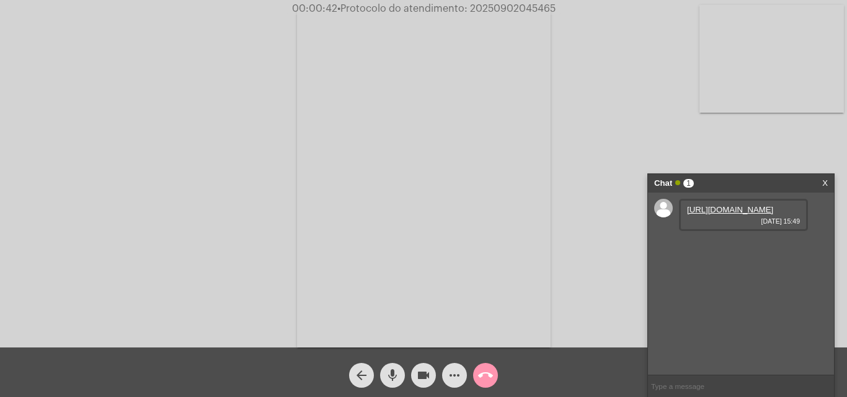
click at [717, 211] on link "https://neft-transfer-bucket.s3.amazonaws.com/temp-fc08d8fa-4017-5dd1-ca49-8fa2…" at bounding box center [730, 209] width 86 height 9
click at [817, 75] on video at bounding box center [771, 59] width 144 height 108
click at [131, 191] on video at bounding box center [156, 177] width 144 height 192
click at [681, 380] on input "text" at bounding box center [741, 387] width 186 height 22
paste input "cliente.corsan.com.br"
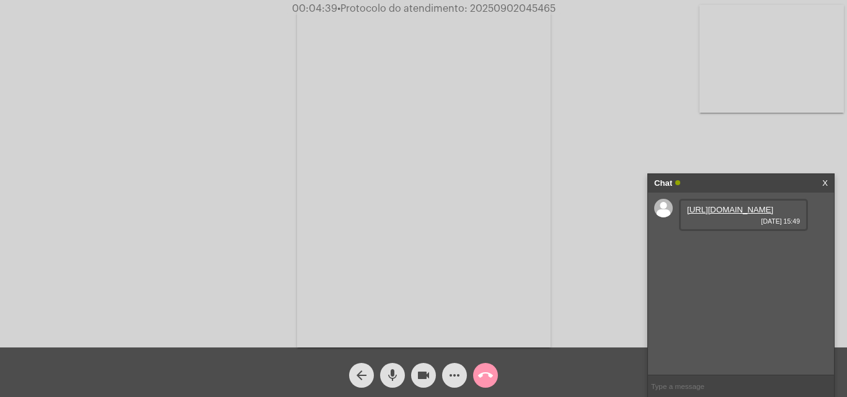
type input "cliente.corsan.com.br"
click at [525, 7] on span "• Protocolo do atendimento: 20250902045465" at bounding box center [446, 9] width 218 height 10
copy span "20250902045465"
click at [402, 126] on video at bounding box center [424, 178] width 254 height 339
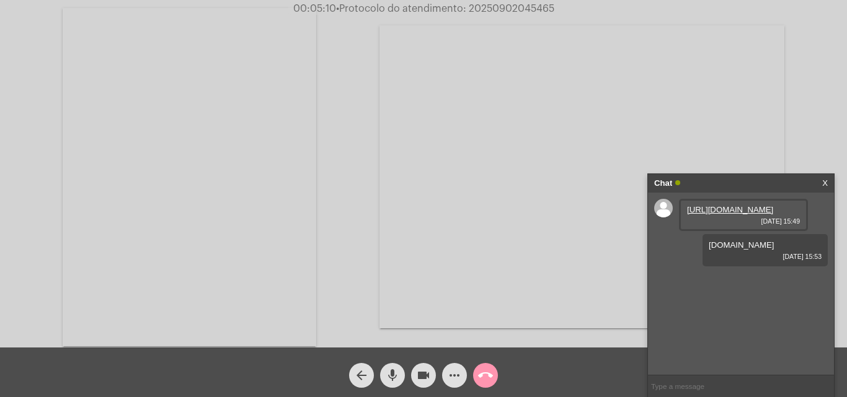
click at [221, 140] on video at bounding box center [190, 177] width 254 height 339
click at [449, 383] on mat-icon "more_horiz" at bounding box center [454, 375] width 15 height 15
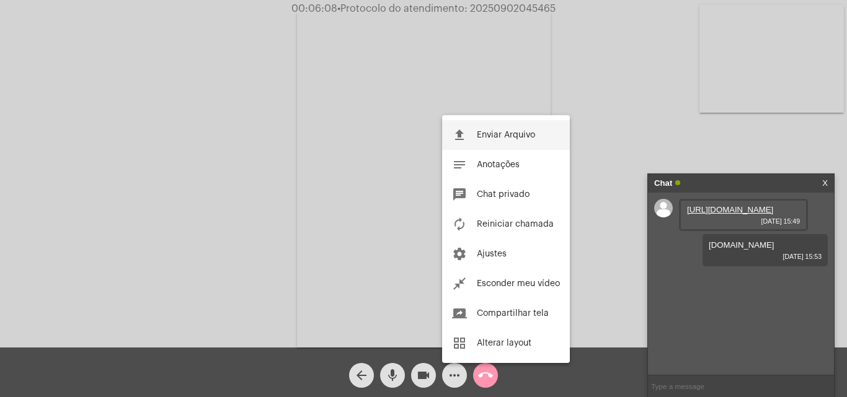
click at [499, 127] on button "file_upload Enviar Arquivo" at bounding box center [506, 135] width 128 height 30
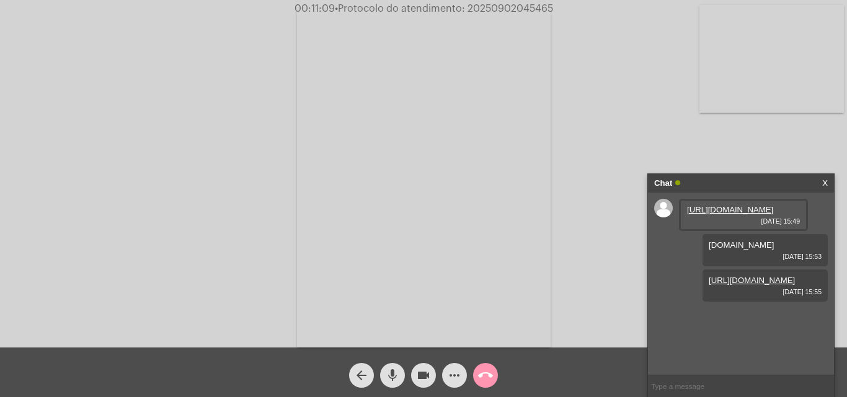
copy span "20250902045465"
click at [477, 378] on button "call_end" at bounding box center [485, 375] width 25 height 25
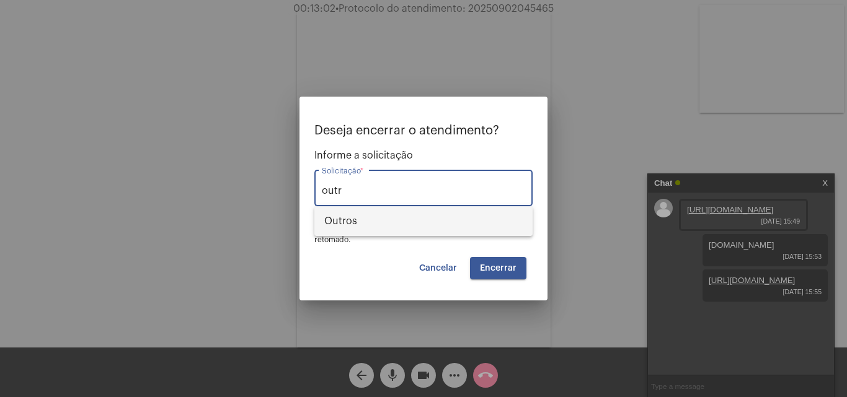
click at [409, 224] on span "Outros" at bounding box center [423, 221] width 198 height 30
type input "Outros"
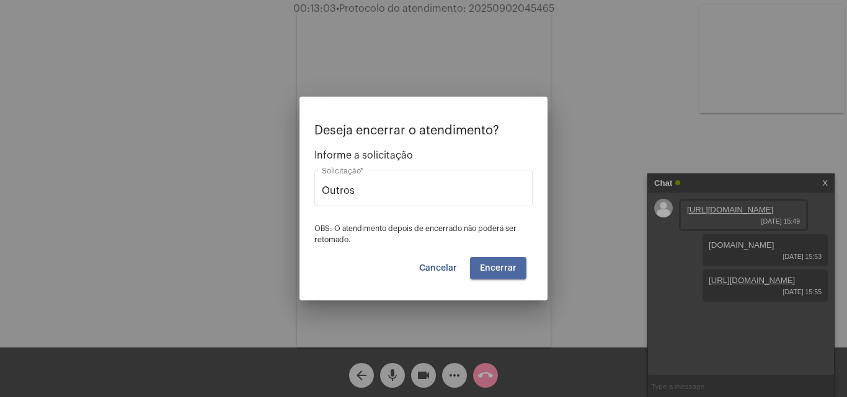
click at [495, 260] on button "Encerrar" at bounding box center [498, 268] width 56 height 22
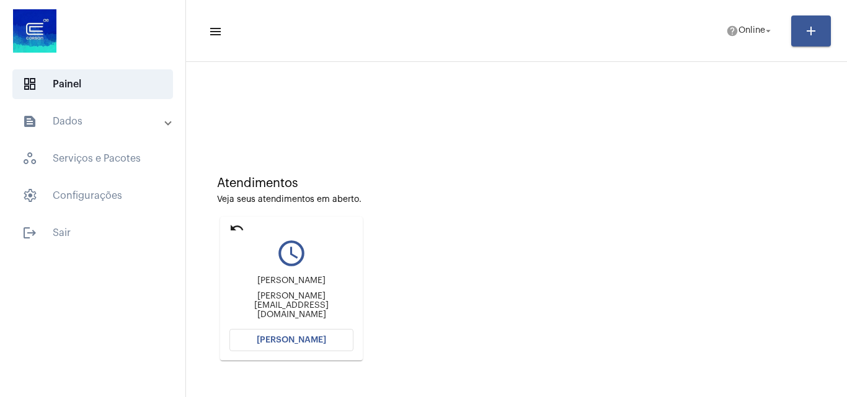
click at [289, 344] on span "[PERSON_NAME]" at bounding box center [291, 340] width 69 height 9
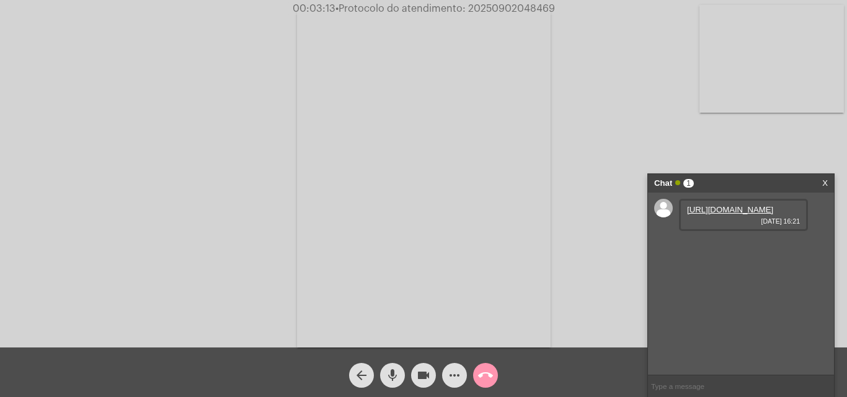
click at [725, 205] on link "https://neft-transfer-bucket.s3.amazonaws.com/temp-57692292-7b99-a27f-ac1a-e8d5…" at bounding box center [730, 209] width 86 height 9
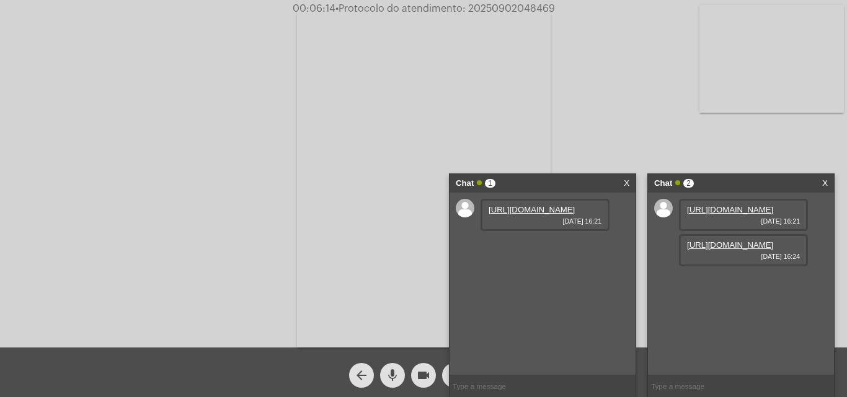
click at [632, 179] on div "Chat 1 X" at bounding box center [543, 183] width 186 height 19
click at [628, 185] on link "X" at bounding box center [627, 183] width 6 height 19
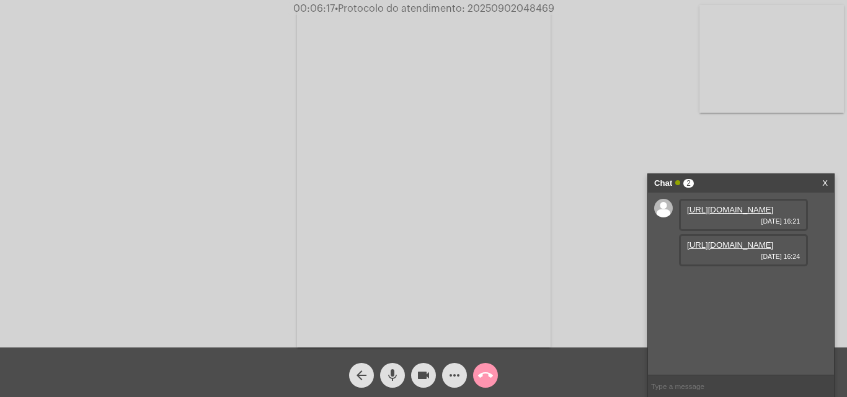
click at [738, 250] on link "https://neft-transfer-bucket.s3.amazonaws.com/temp-e9cfed44-736c-702a-8740-efdb…" at bounding box center [730, 245] width 86 height 9
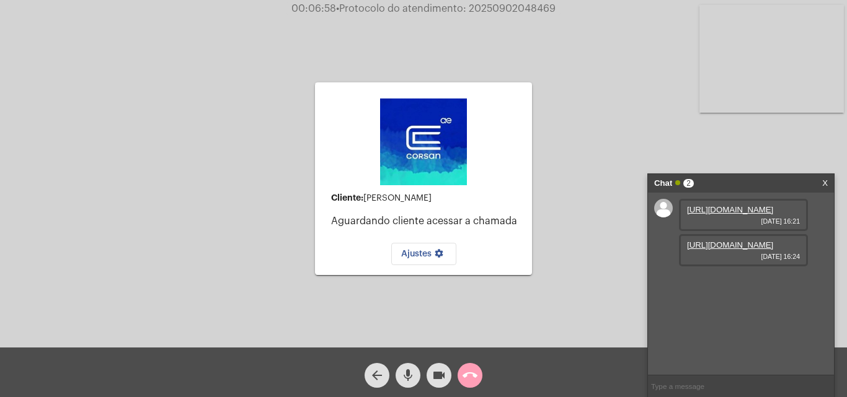
click at [471, 370] on mat-icon "call_end" at bounding box center [470, 375] width 15 height 15
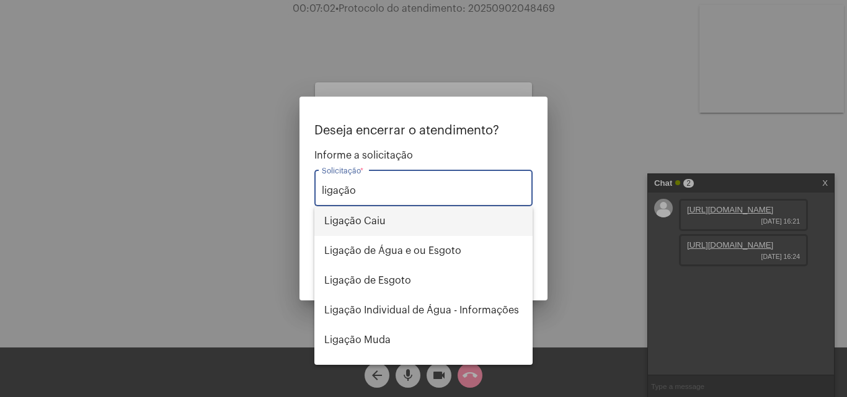
click at [378, 226] on span "Ligação Caiu" at bounding box center [423, 221] width 198 height 30
type input "Ligação Caiu"
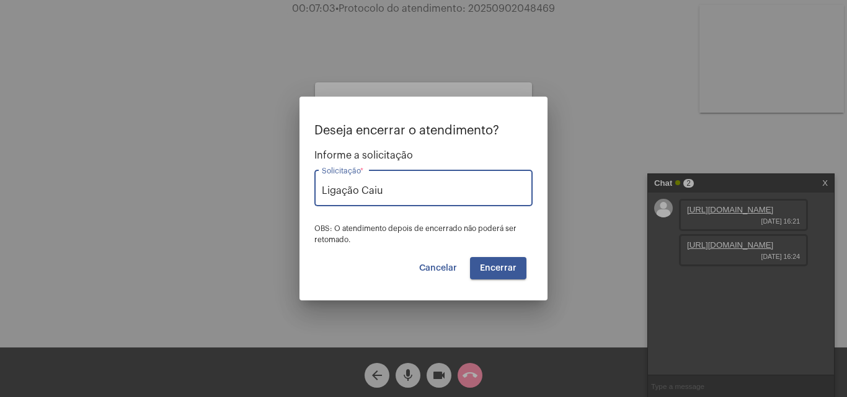
click at [507, 264] on span "Encerrar" at bounding box center [498, 268] width 37 height 9
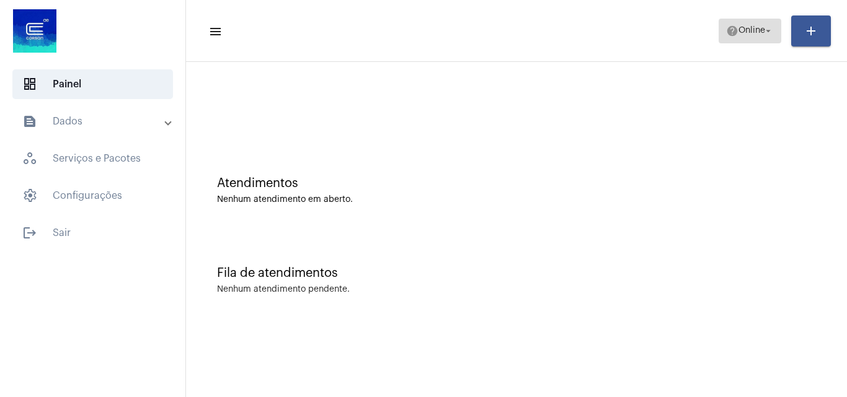
click at [755, 27] on span "Online" at bounding box center [752, 31] width 27 height 9
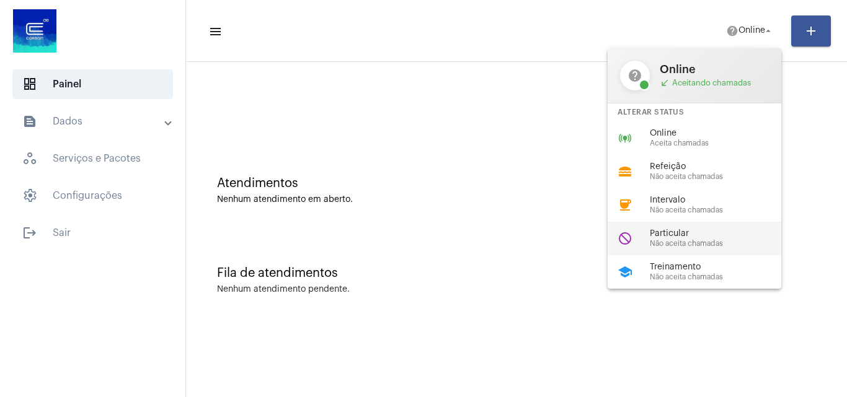
click at [692, 243] on span "Não aceita chamadas" at bounding box center [720, 244] width 141 height 8
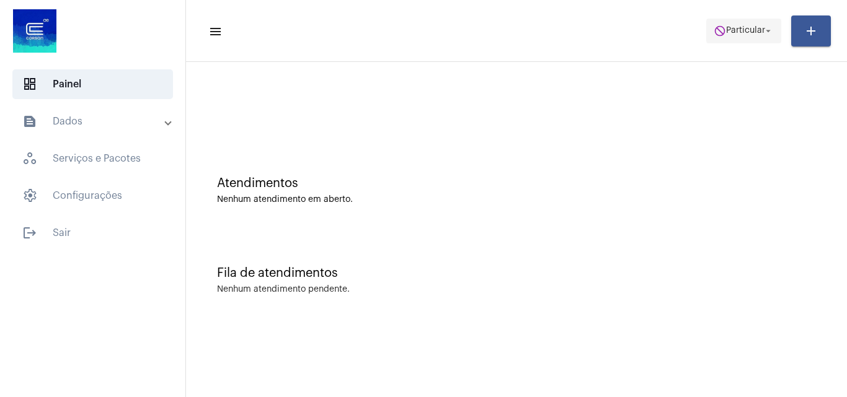
click at [741, 40] on span "do_not_disturb Particular arrow_drop_down" at bounding box center [744, 30] width 60 height 22
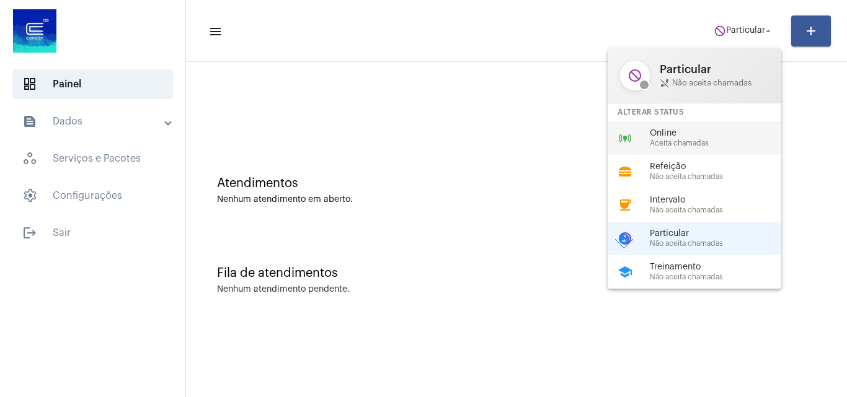
click at [669, 141] on span "Aceita chamadas" at bounding box center [720, 144] width 141 height 8
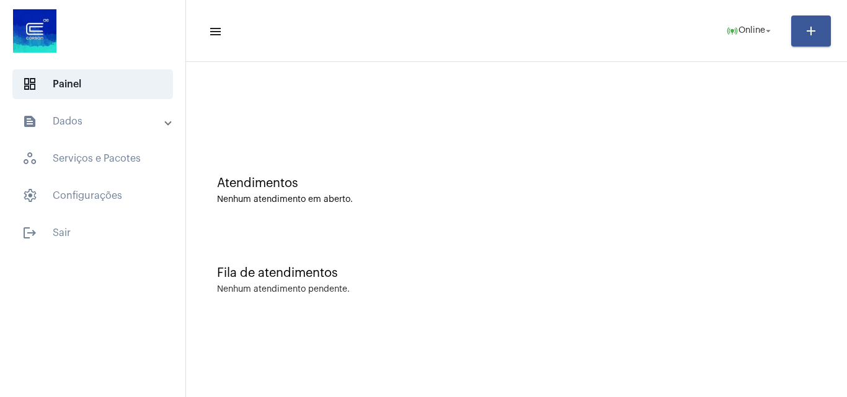
click at [113, 128] on mat-panel-title "text_snippet_outlined Dados" at bounding box center [93, 121] width 143 height 15
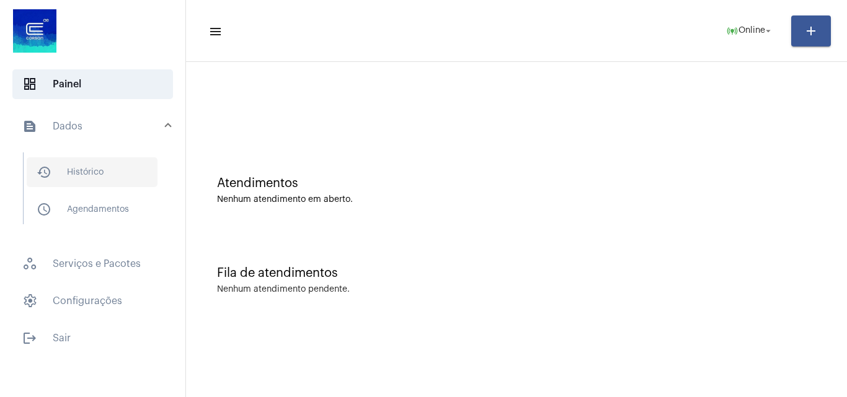
click at [127, 180] on span "history_outlined Histórico" at bounding box center [92, 172] width 131 height 30
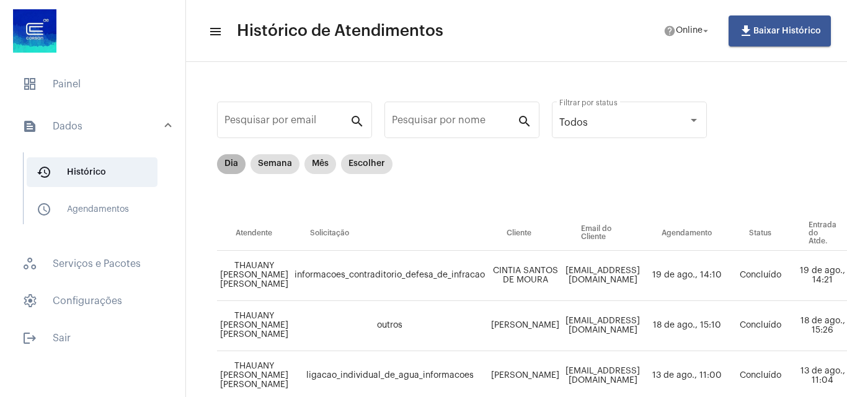
click at [241, 175] on div "Dia Semana Mês Escolher" at bounding box center [305, 164] width 180 height 25
click at [233, 169] on mat-chip "Dia" at bounding box center [231, 164] width 29 height 20
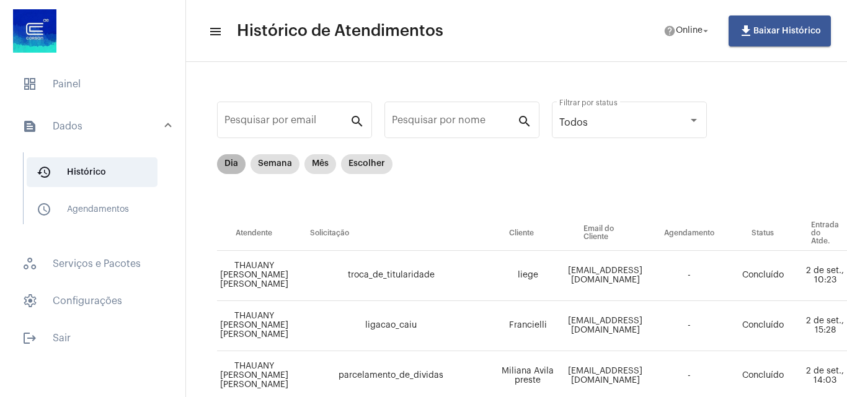
click at [233, 157] on mat-chip "Dia" at bounding box center [231, 164] width 29 height 20
click at [120, 86] on span "dashboard Painel" at bounding box center [92, 84] width 161 height 30
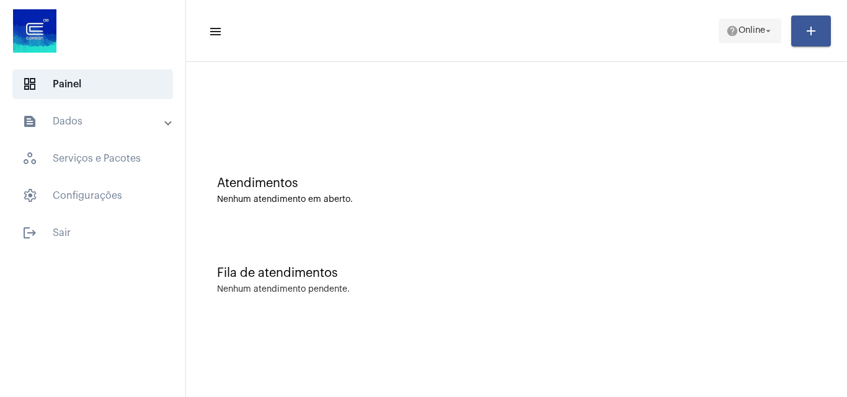
click at [729, 39] on span "help Online arrow_drop_down" at bounding box center [750, 30] width 48 height 22
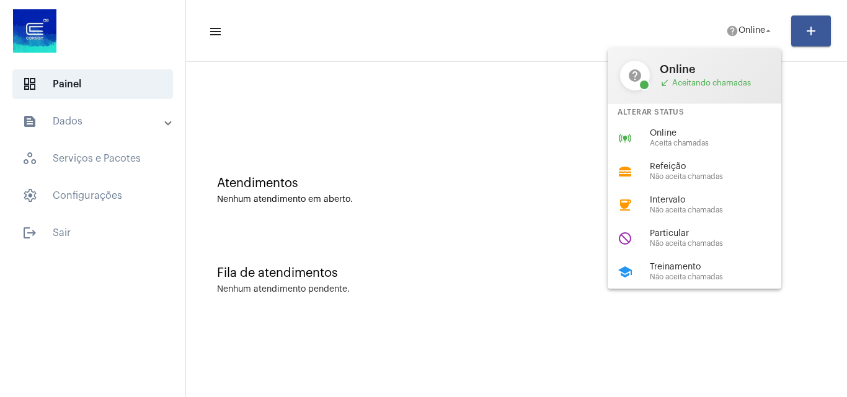
click at [453, 216] on div at bounding box center [423, 198] width 847 height 397
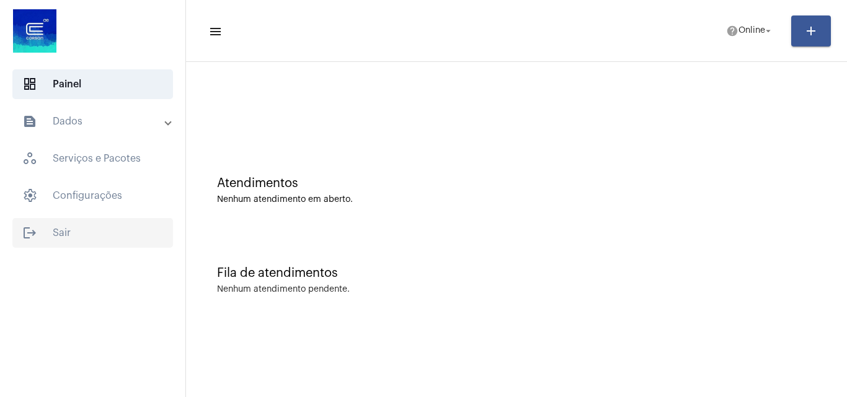
click at [37, 228] on span "logout Sair" at bounding box center [92, 233] width 161 height 30
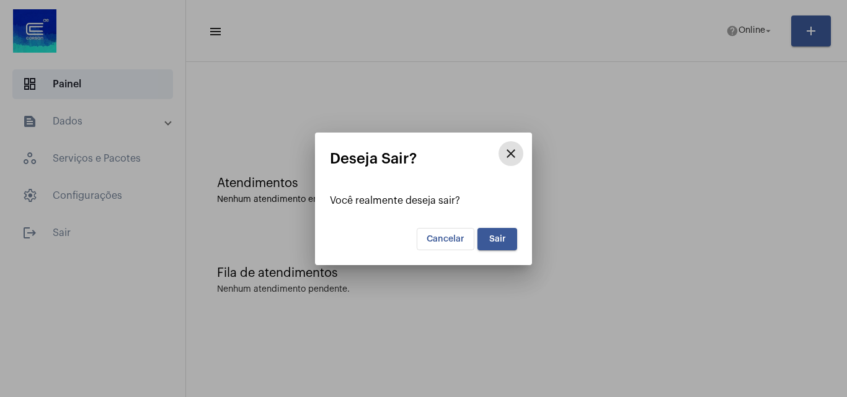
click at [510, 248] on button "Sair" at bounding box center [497, 239] width 40 height 22
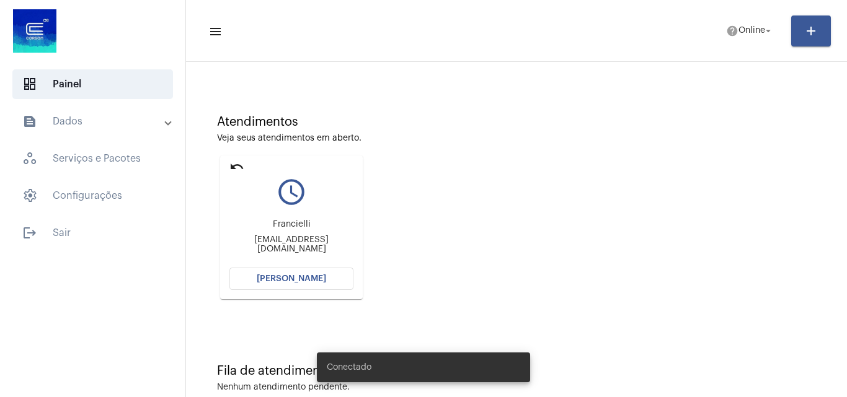
scroll to position [87, 0]
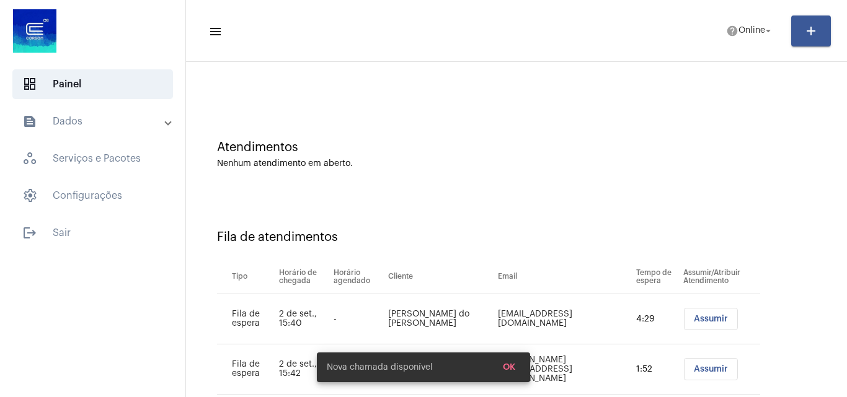
scroll to position [67, 0]
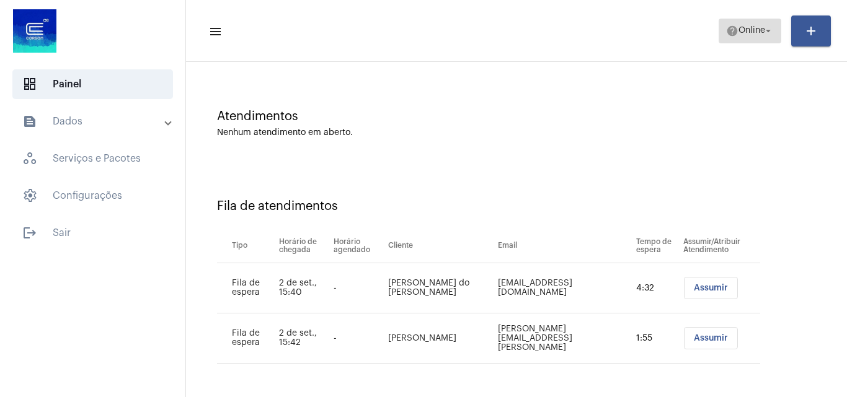
click at [729, 30] on mat-icon "help" at bounding box center [732, 31] width 12 height 12
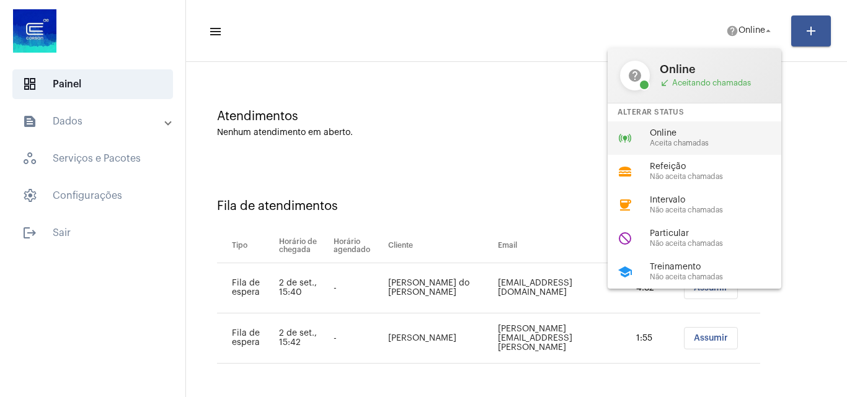
click at [662, 149] on div "online_prediction Online Aceita chamadas" at bounding box center [704, 138] width 193 height 33
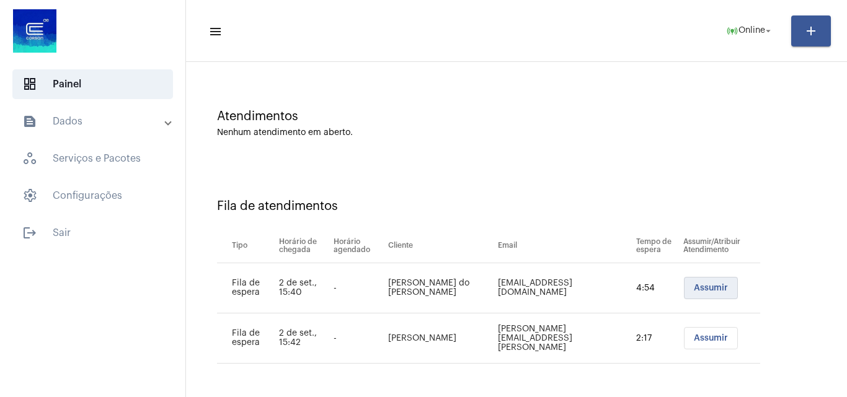
click at [694, 291] on span "Assumir" at bounding box center [711, 288] width 34 height 9
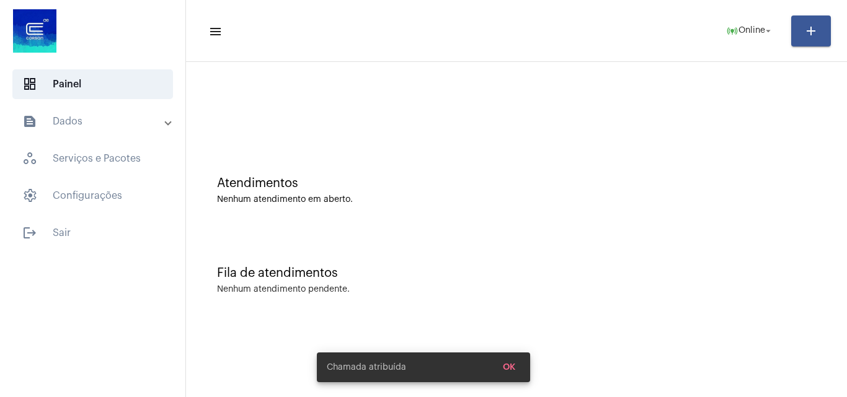
scroll to position [0, 0]
